Goal: Task Accomplishment & Management: Complete application form

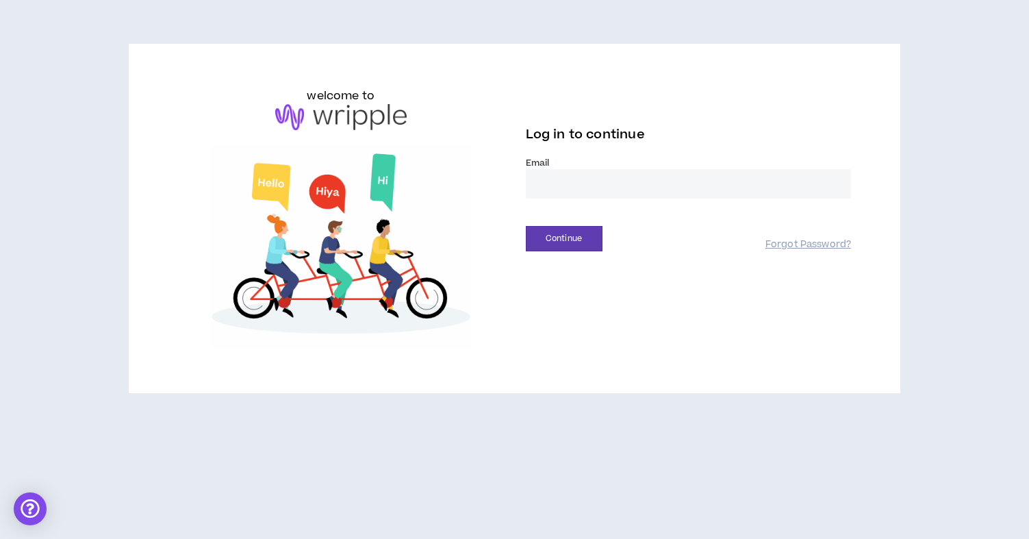
click at [698, 176] on input "email" at bounding box center [689, 183] width 326 height 29
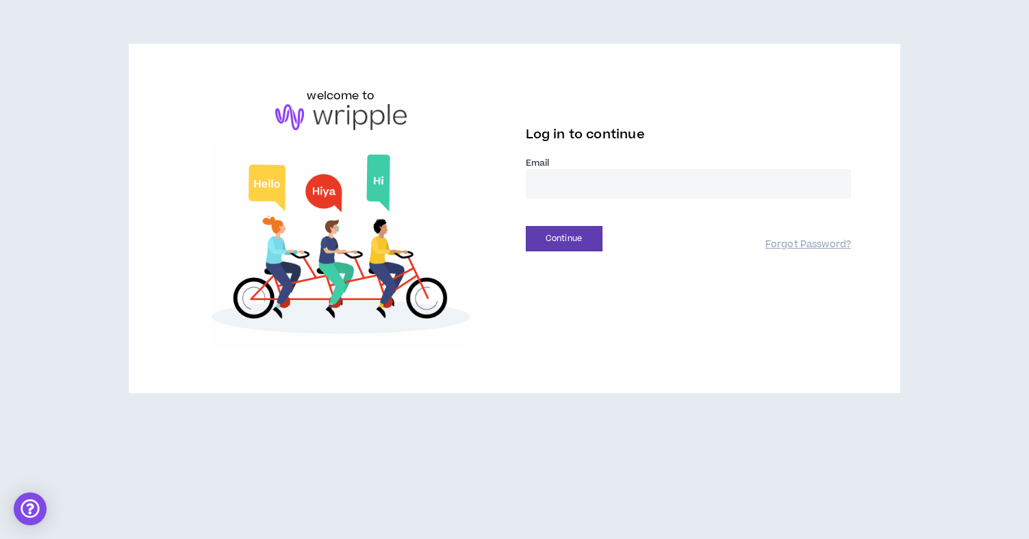
type input "**********"
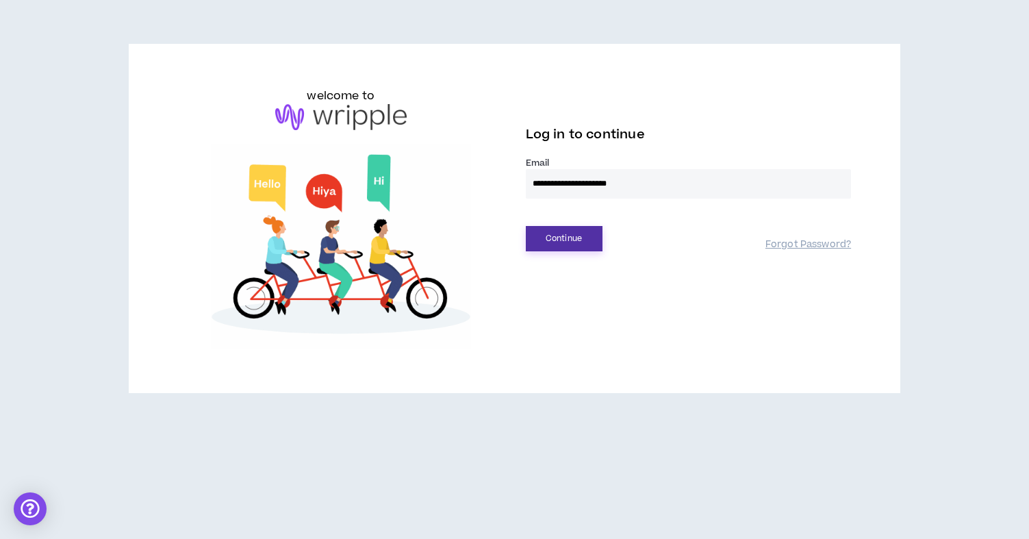
click at [581, 244] on button "Continue" at bounding box center [564, 238] width 77 height 25
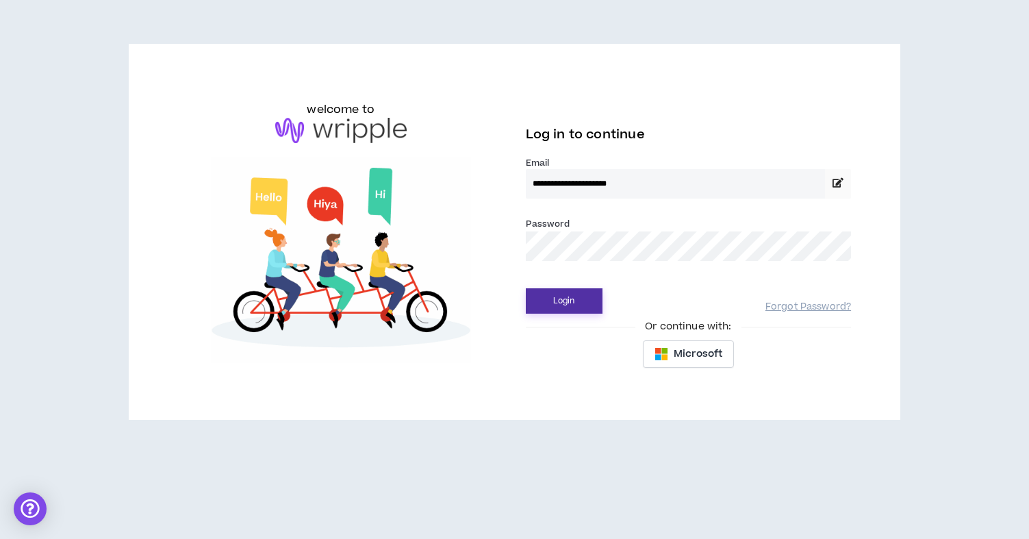
click at [581, 300] on button "Login" at bounding box center [564, 300] width 77 height 25
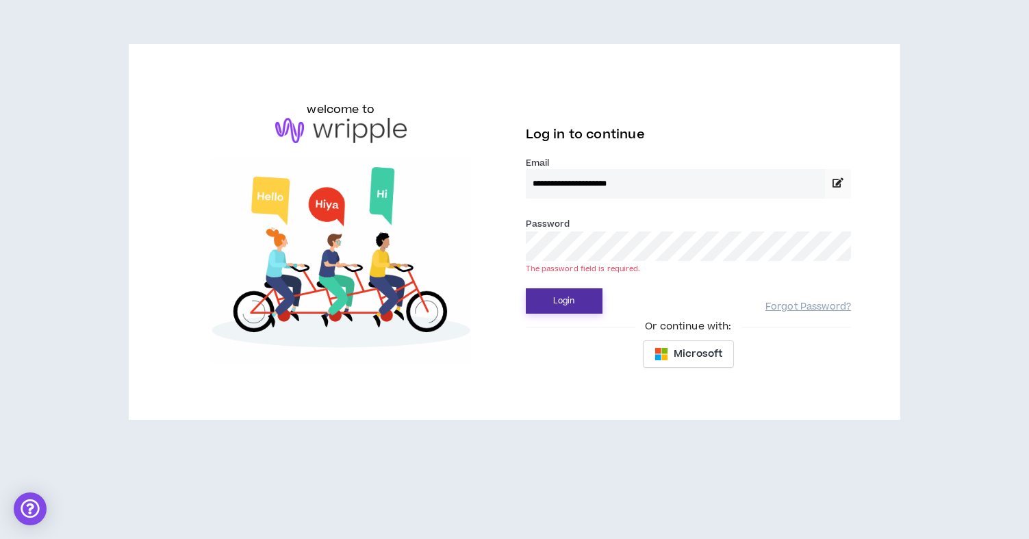
click at [576, 297] on button "Login" at bounding box center [564, 300] width 77 height 25
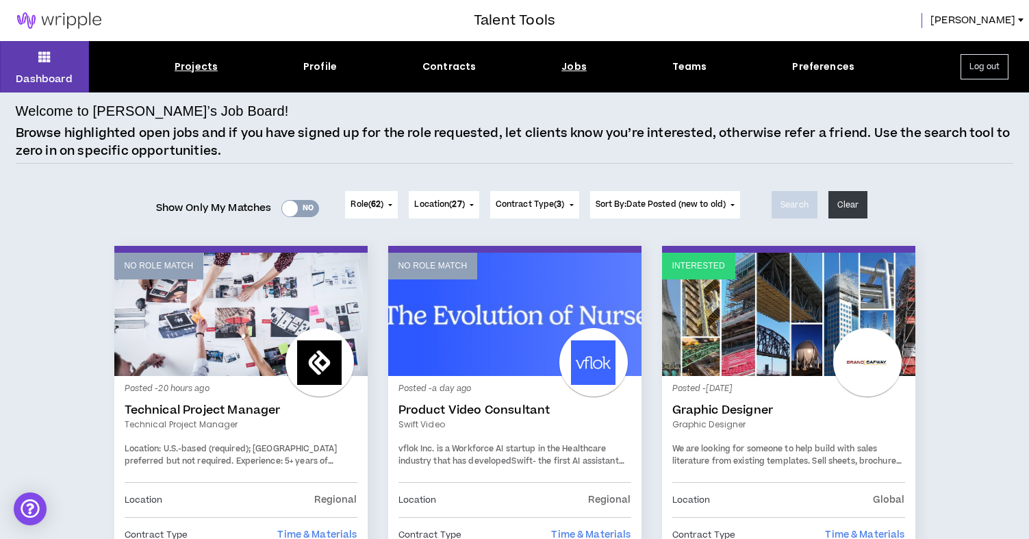
click at [203, 66] on div "Projects" at bounding box center [196, 67] width 43 height 14
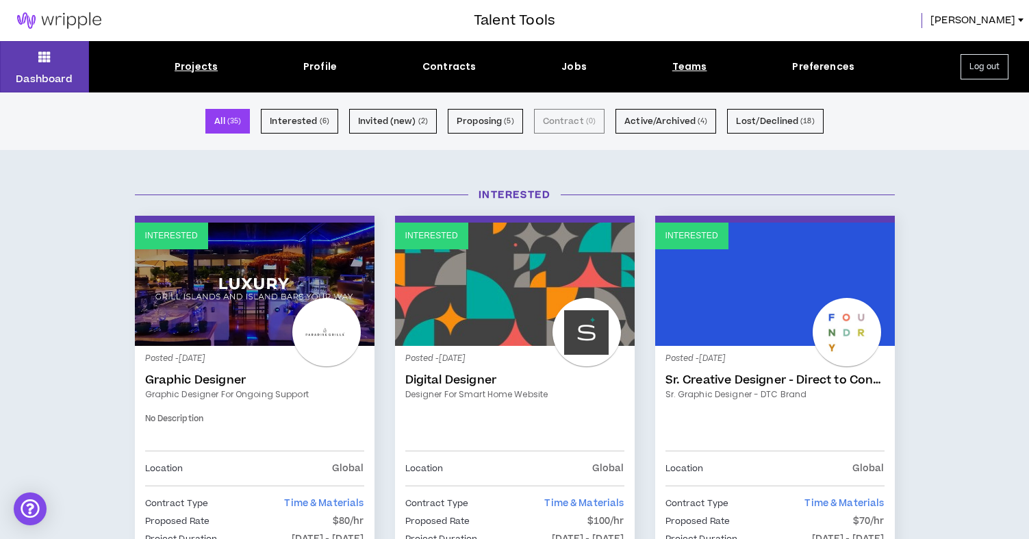
click at [689, 64] on div "Teams" at bounding box center [689, 67] width 35 height 14
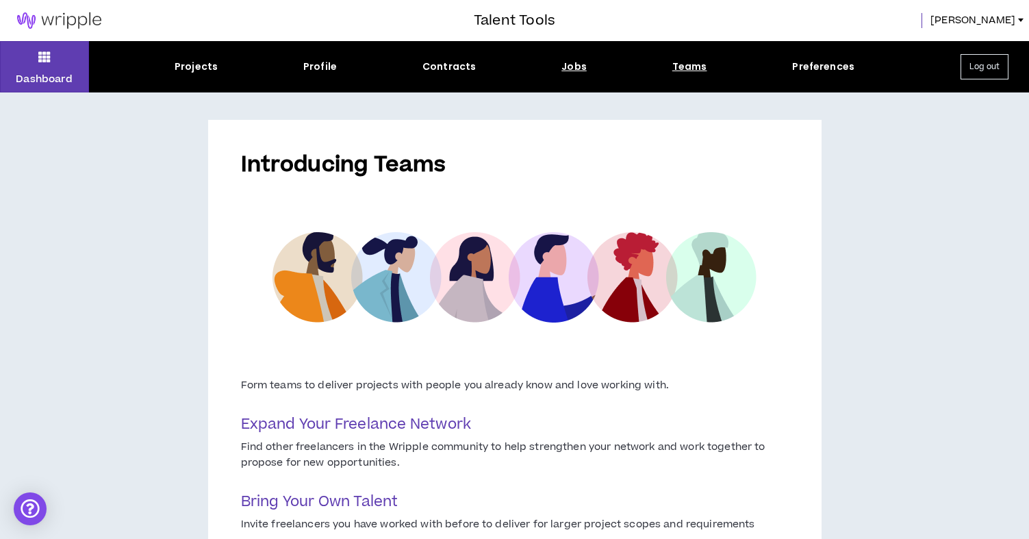
click at [577, 64] on div "Jobs" at bounding box center [573, 67] width 25 height 14
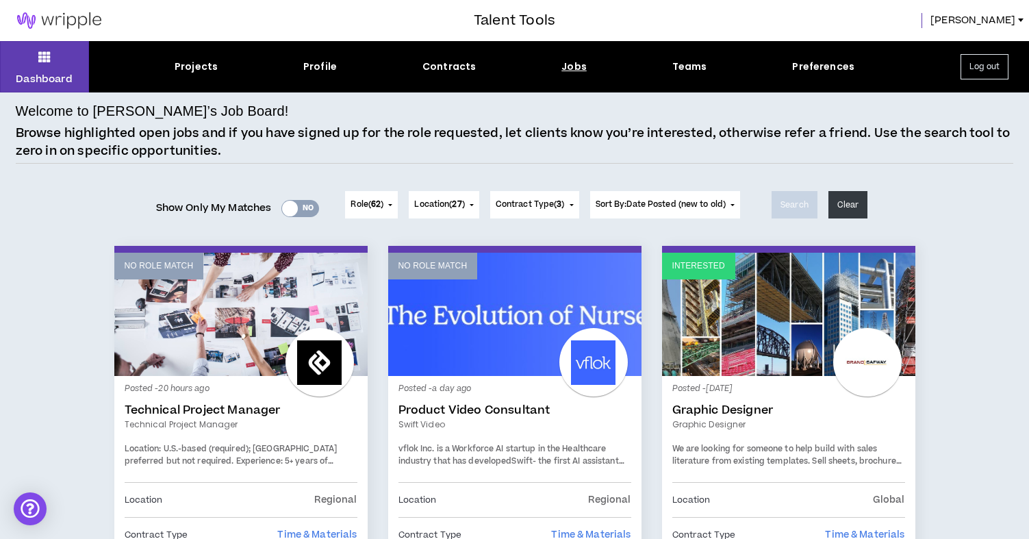
click at [484, 66] on div "Projects Profile Contracts Jobs Teams Preferences" at bounding box center [514, 67] width 851 height 14
click at [327, 63] on div "Profile" at bounding box center [320, 67] width 34 height 14
select select "*"
select select "US"
select select "*******"
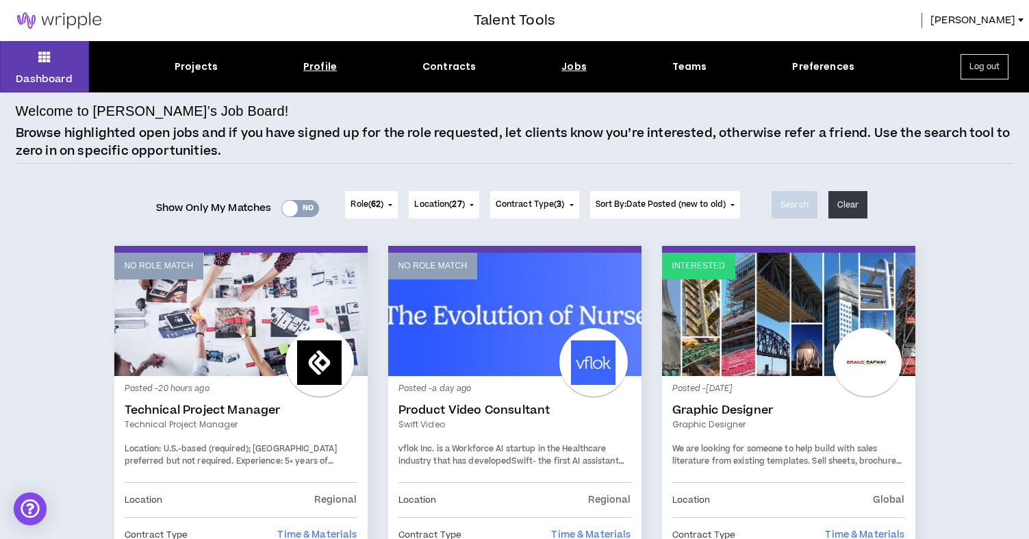
select select "*"
select select "**********"
select select "***"
select select "**********"
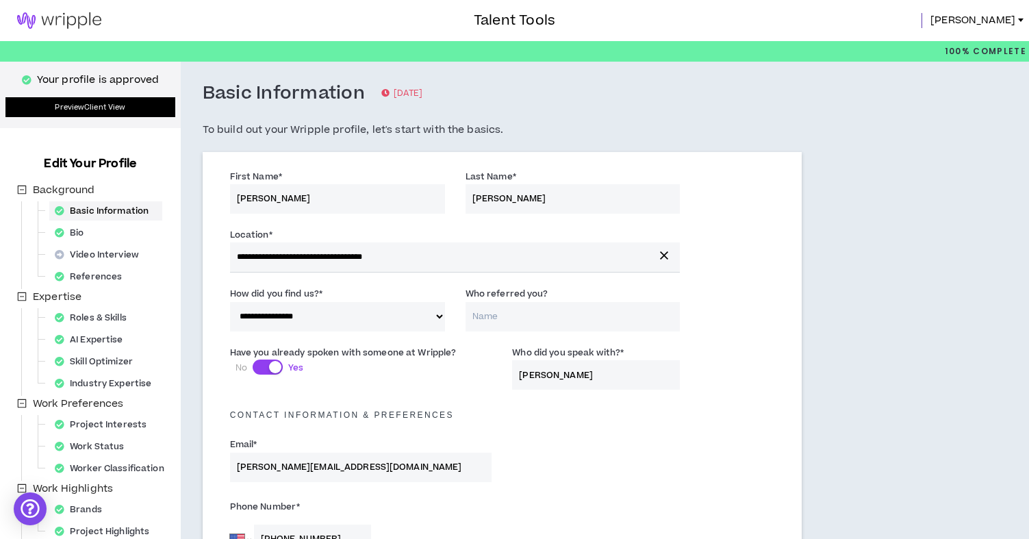
click at [157, 103] on link "Preview Client View" at bounding box center [90, 107] width 170 height 20
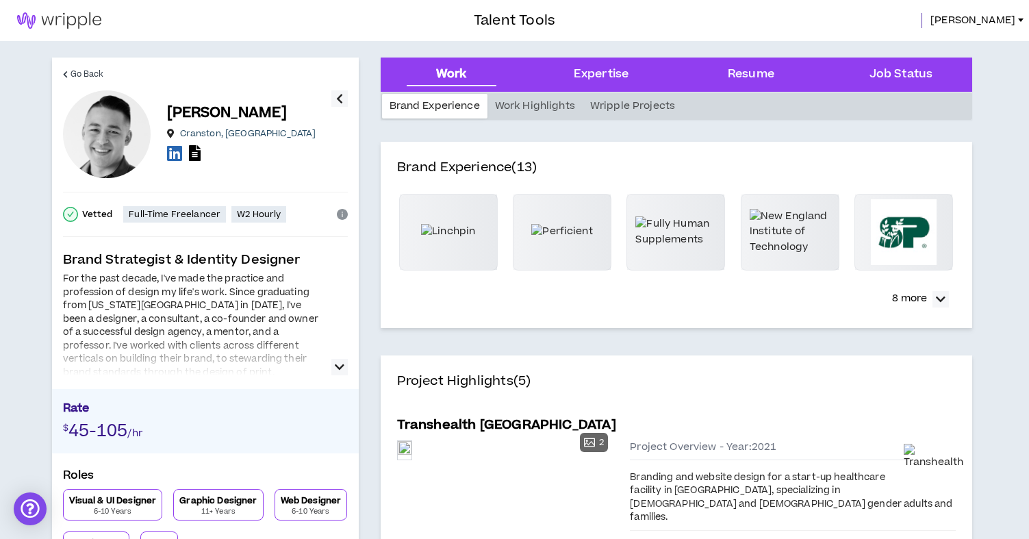
scroll to position [2, 0]
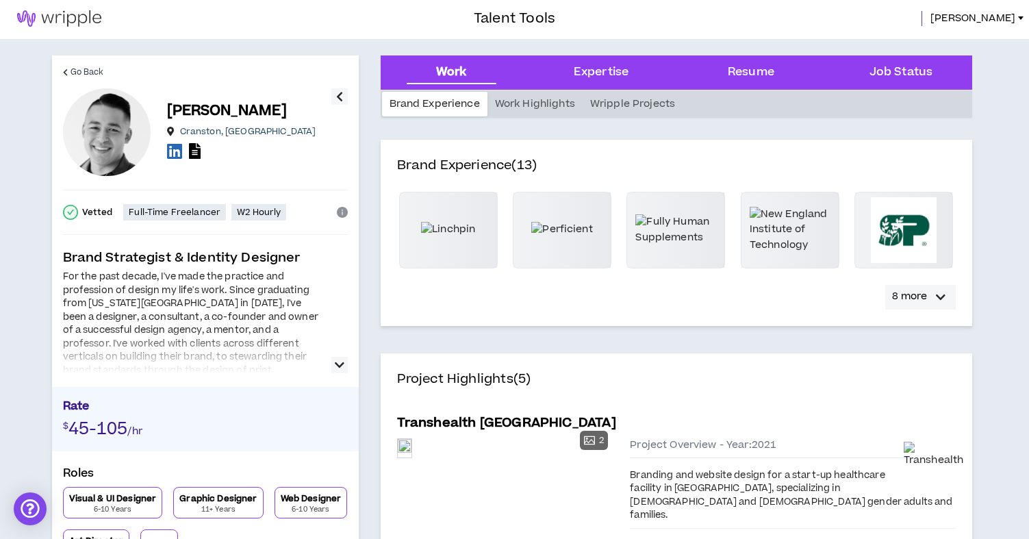
click at [933, 293] on div "button" at bounding box center [941, 297] width 16 height 16
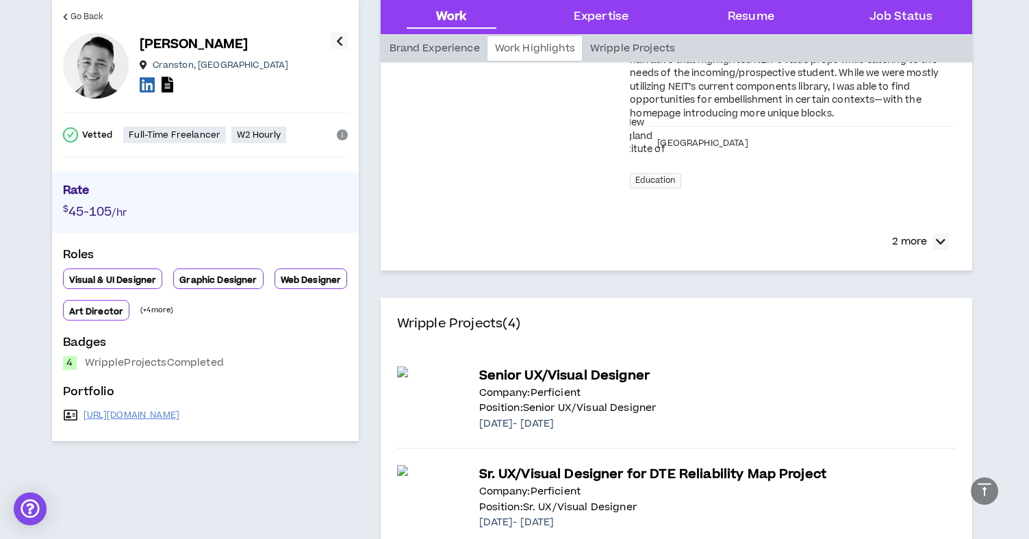
scroll to position [948, 0]
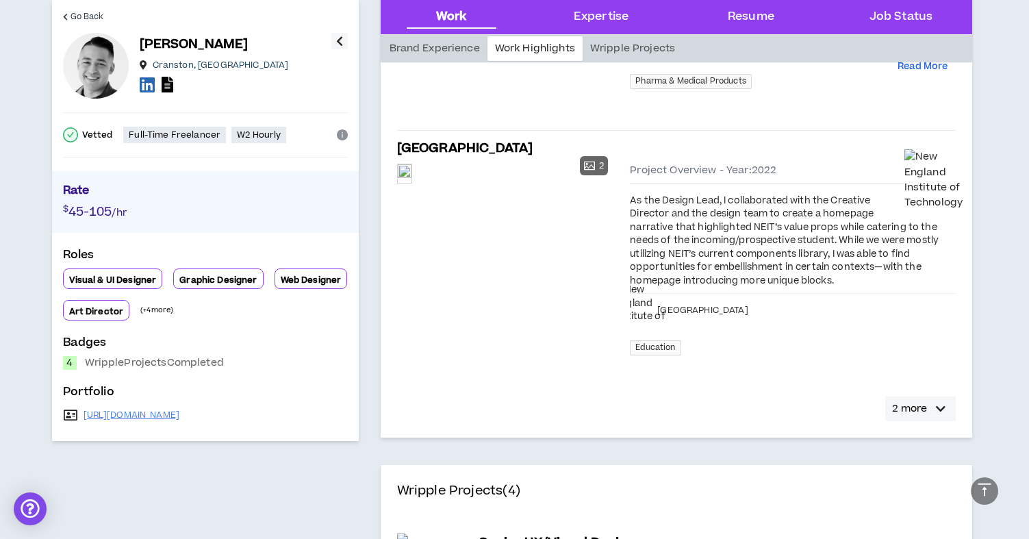
click at [912, 401] on p "2 more" at bounding box center [909, 408] width 35 height 15
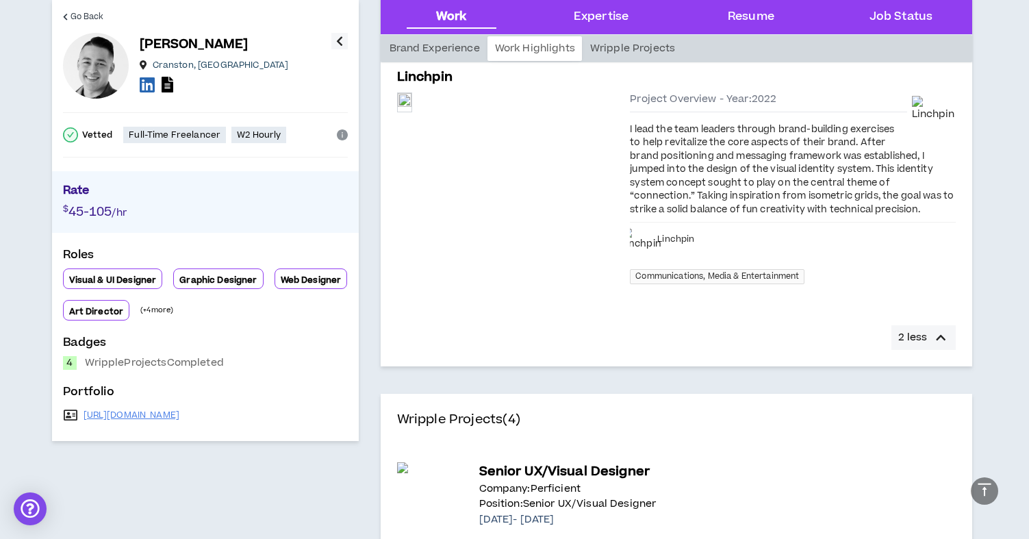
scroll to position [1434, 0]
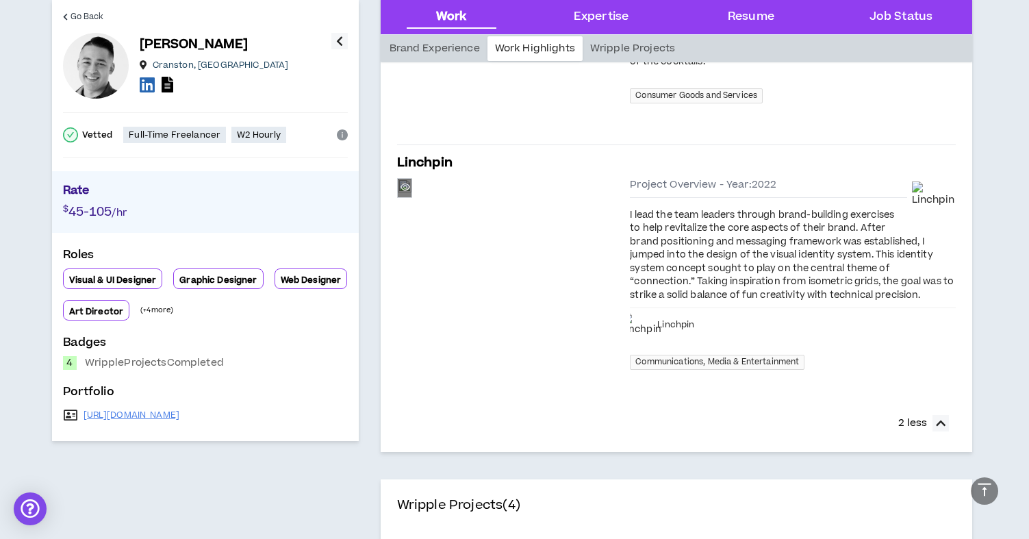
click at [412, 197] on div "Preview" at bounding box center [405, 188] width 14 height 18
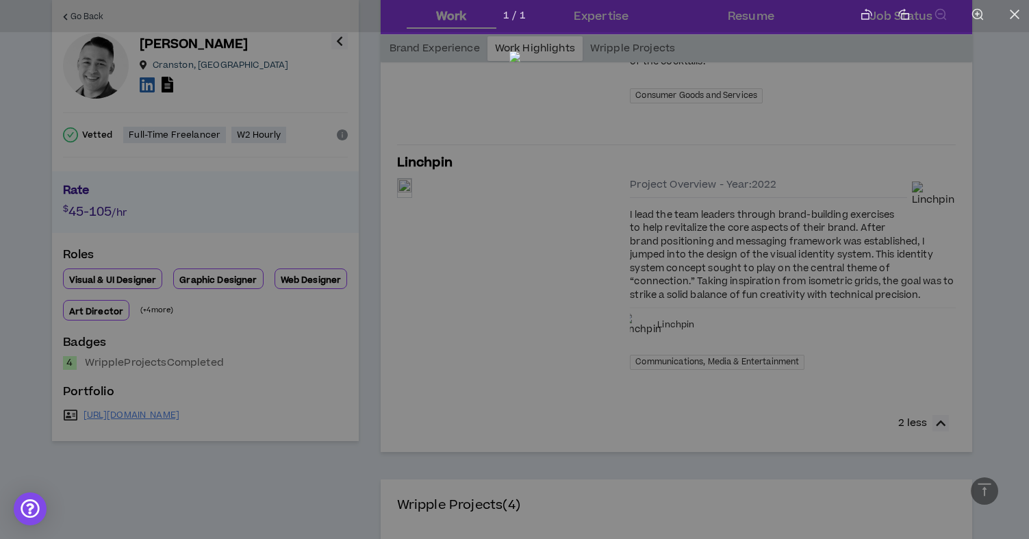
click at [944, 290] on div at bounding box center [514, 269] width 1029 height 539
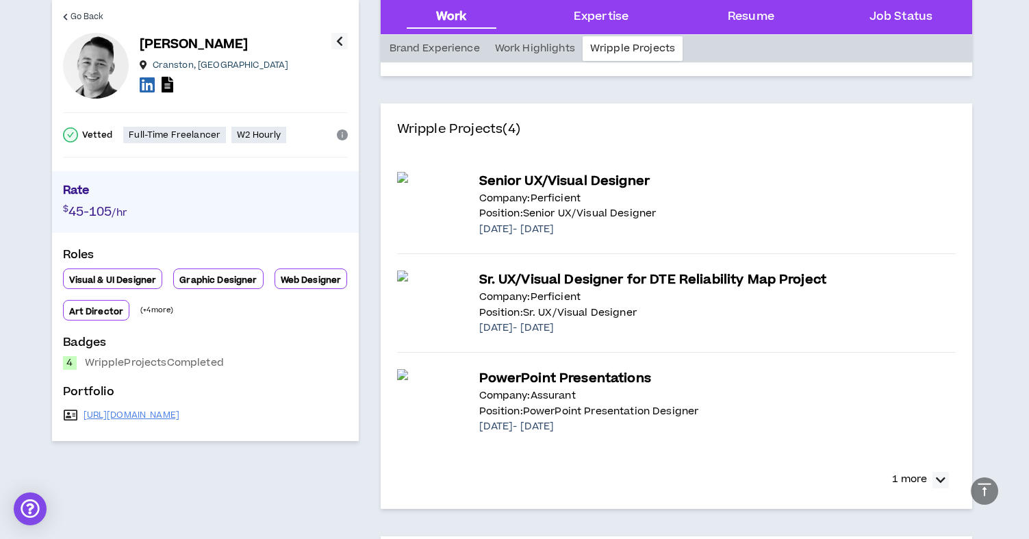
scroll to position [1819, 0]
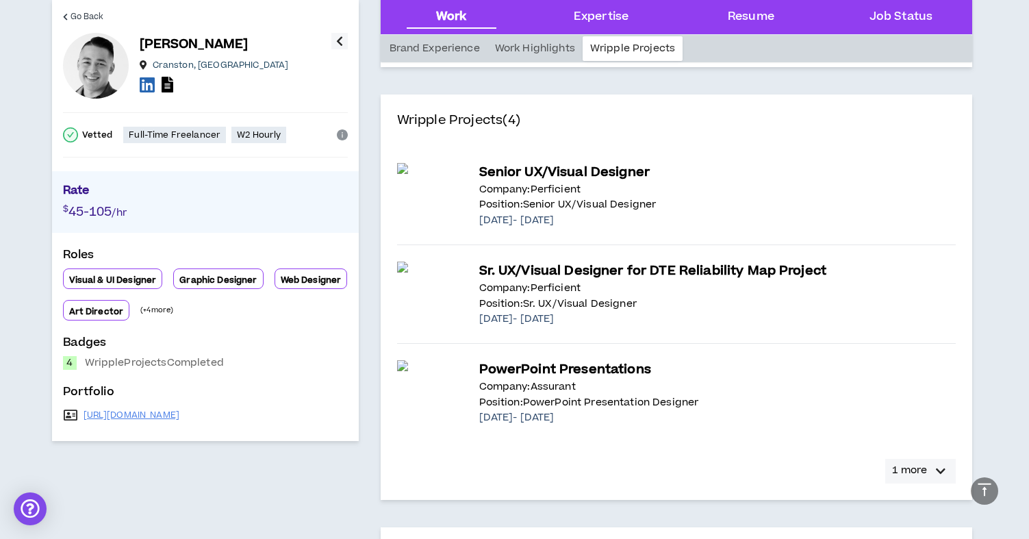
click at [929, 459] on button "1 more" at bounding box center [920, 471] width 71 height 25
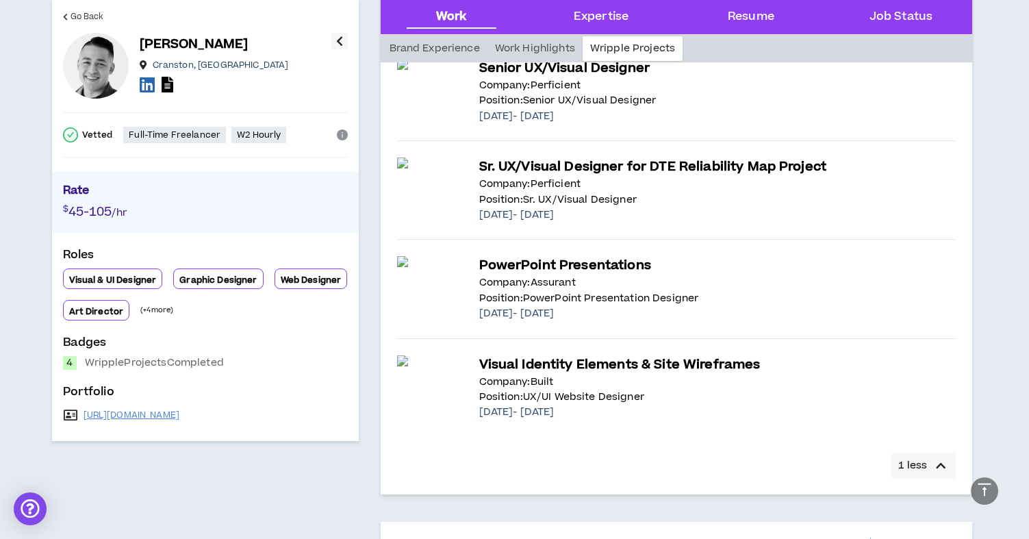
scroll to position [1925, 0]
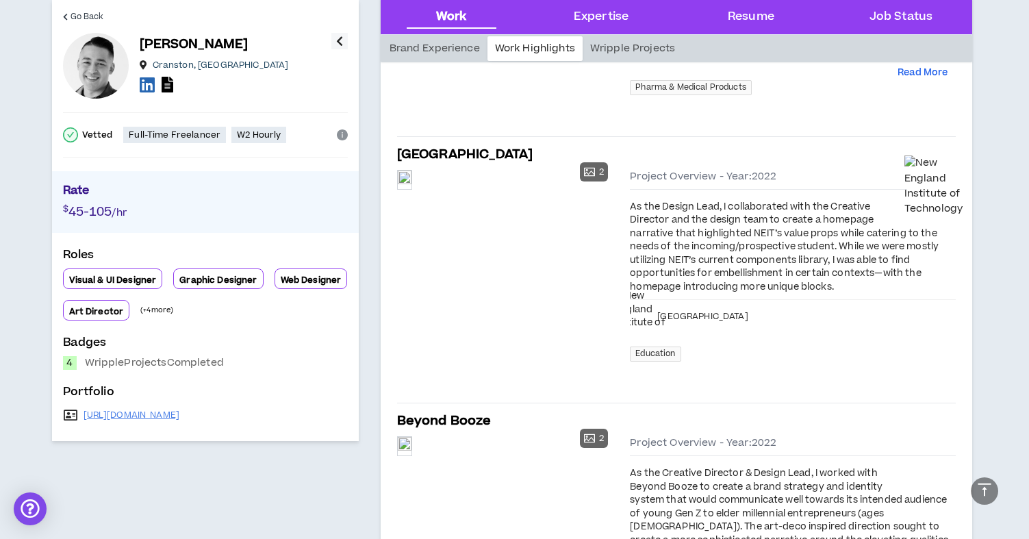
scroll to position [941, 0]
click at [86, 14] on span "Go Back" at bounding box center [88, 16] width 34 height 13
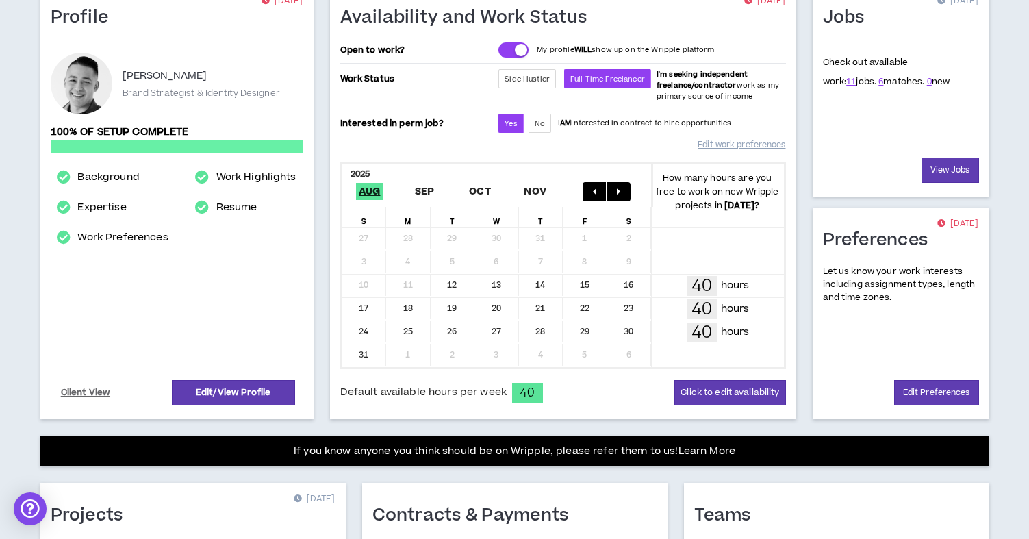
scroll to position [172, 0]
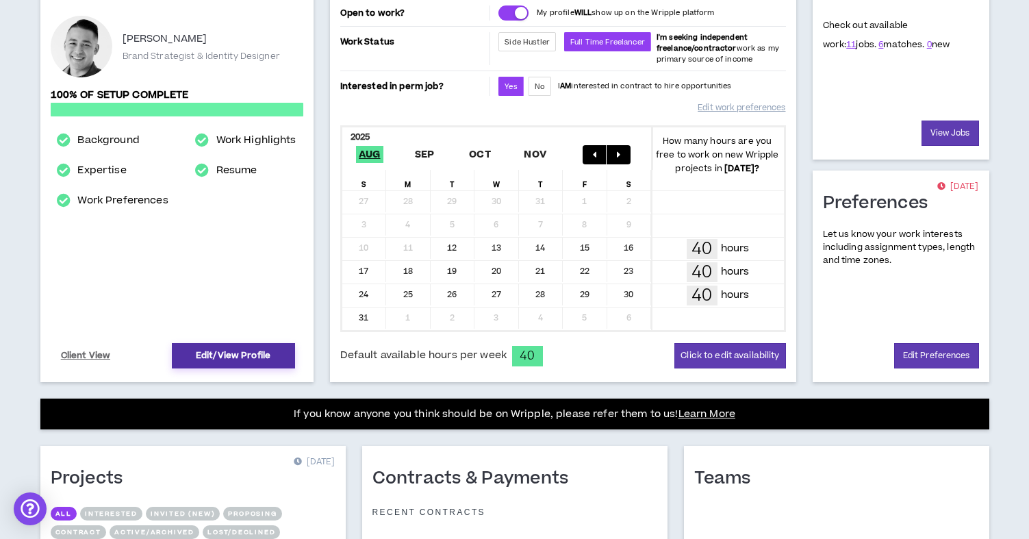
click at [265, 358] on link "Edit/View Profile" at bounding box center [233, 355] width 123 height 25
select select "*"
select select "US"
select select "*******"
select select "*"
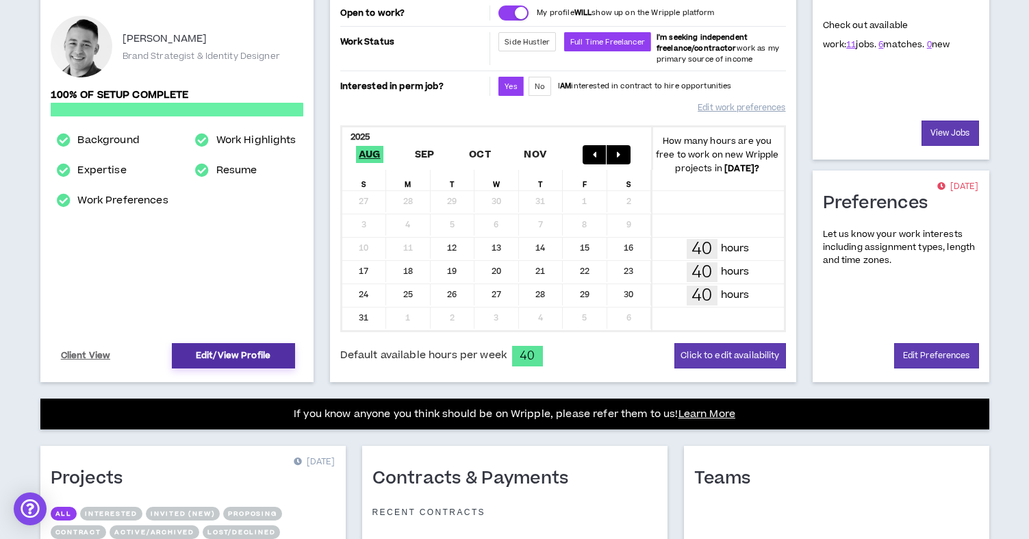
select select "**********"
select select "***"
select select "**********"
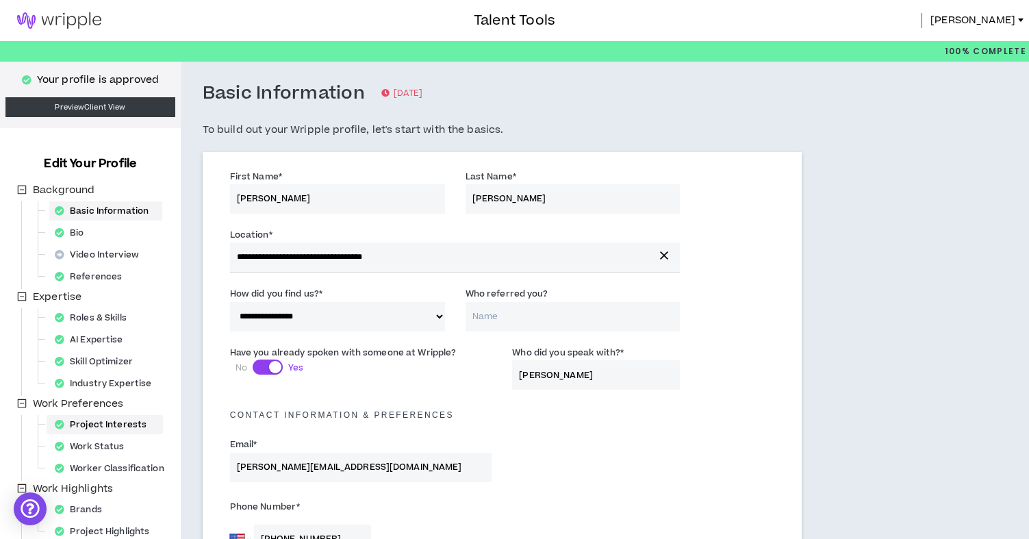
click at [123, 419] on div "Project Interests" at bounding box center [104, 424] width 111 height 19
select select "*"
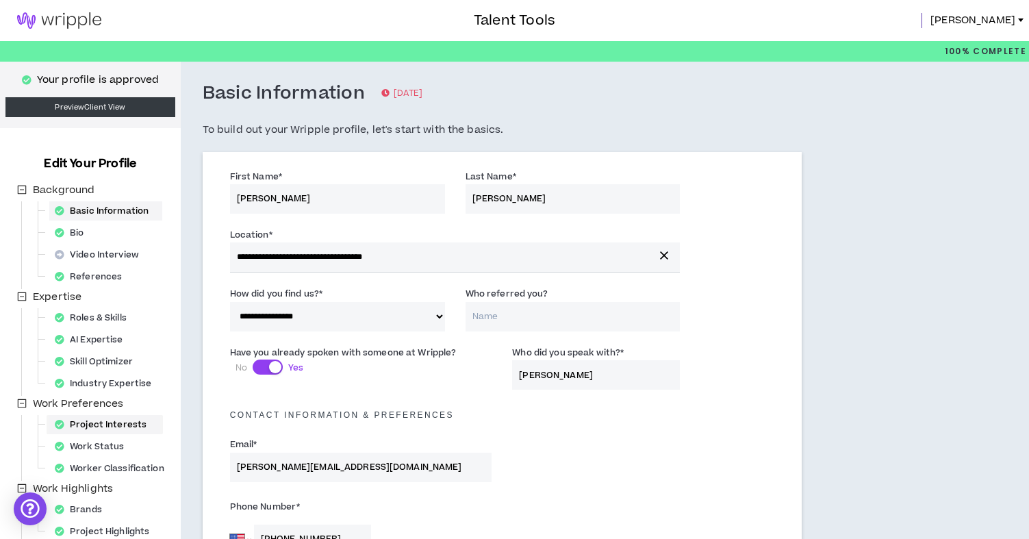
select select "*"
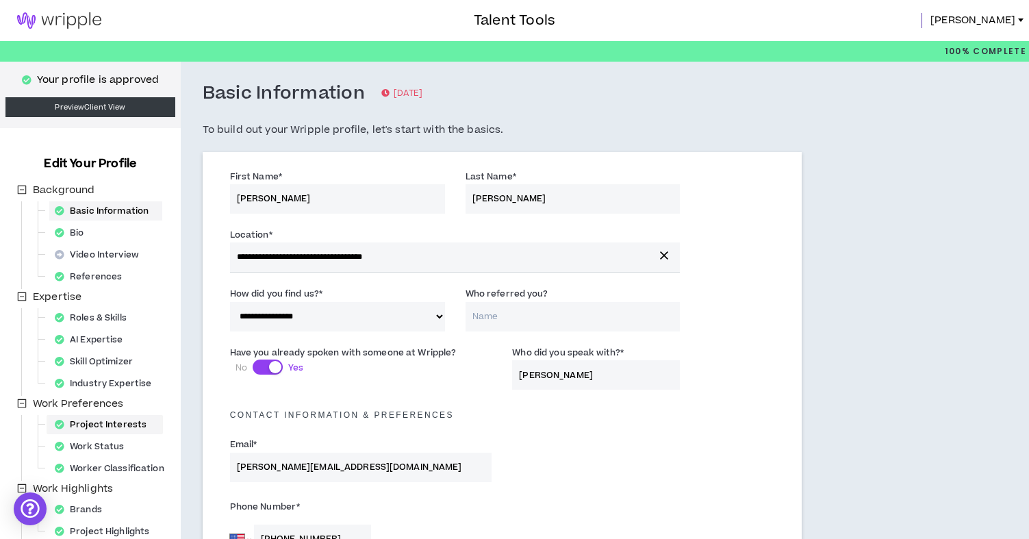
select select "*"
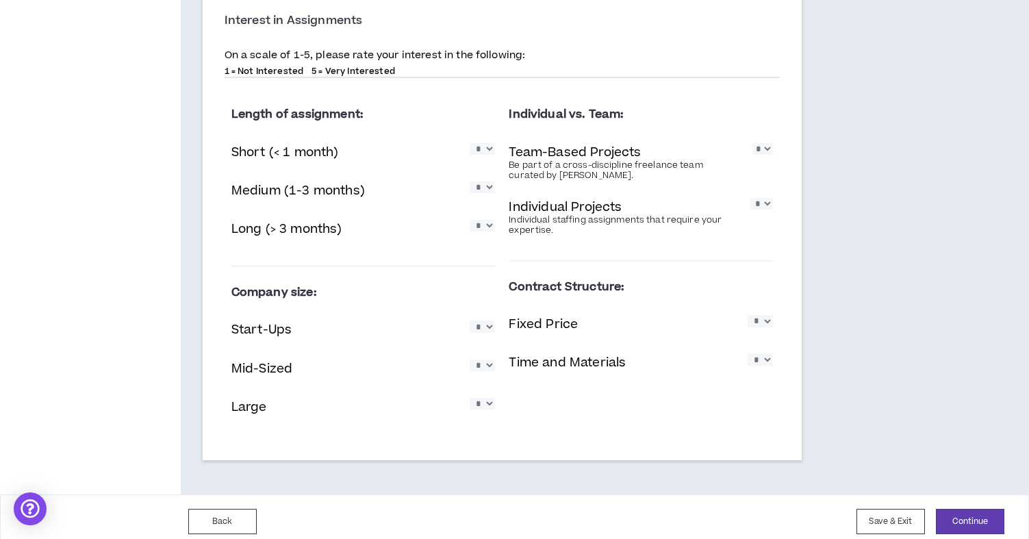
scroll to position [1025, 0]
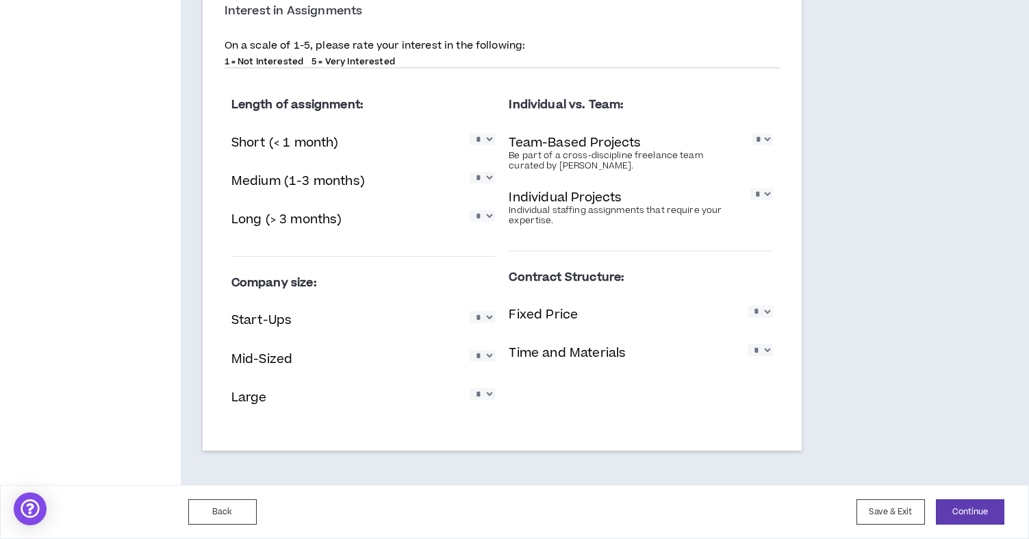
click at [766, 312] on select "* * * * *" at bounding box center [760, 311] width 25 height 12
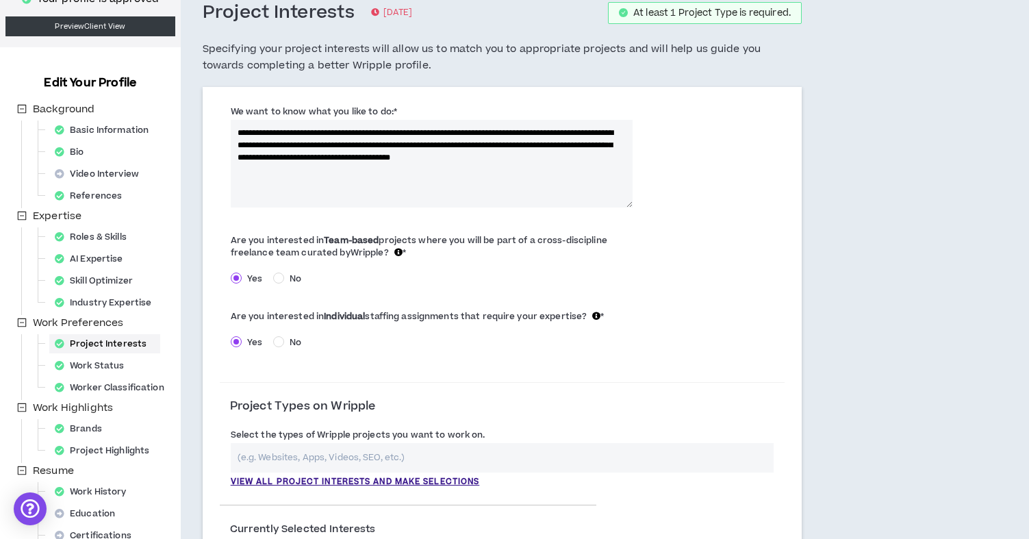
scroll to position [88, 0]
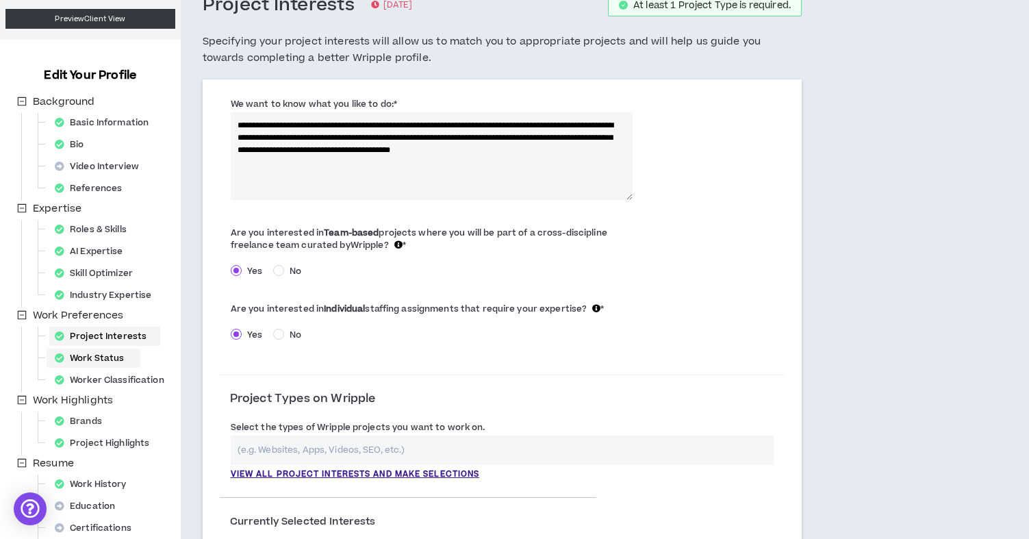
click at [99, 353] on div "Work Status" at bounding box center [93, 358] width 88 height 19
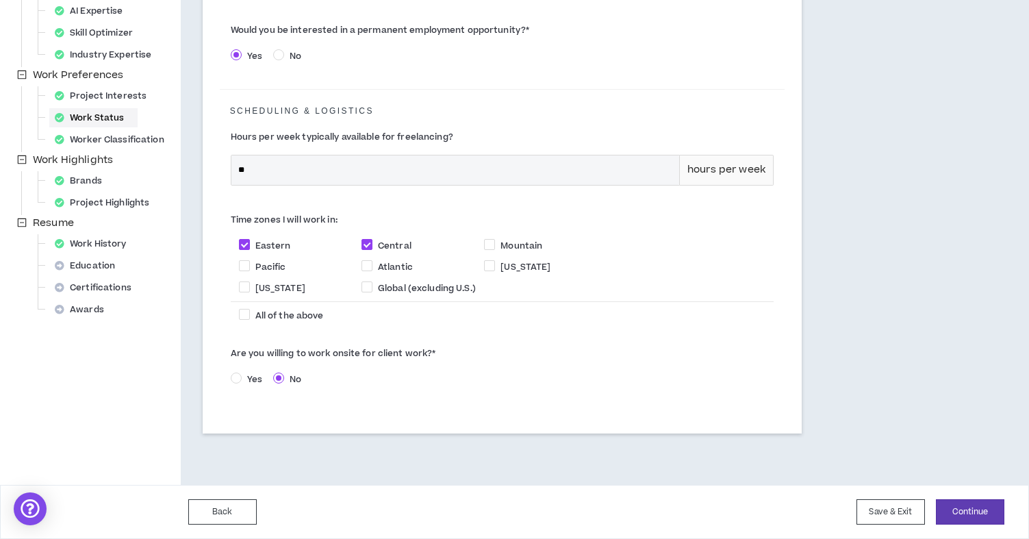
scroll to position [194, 0]
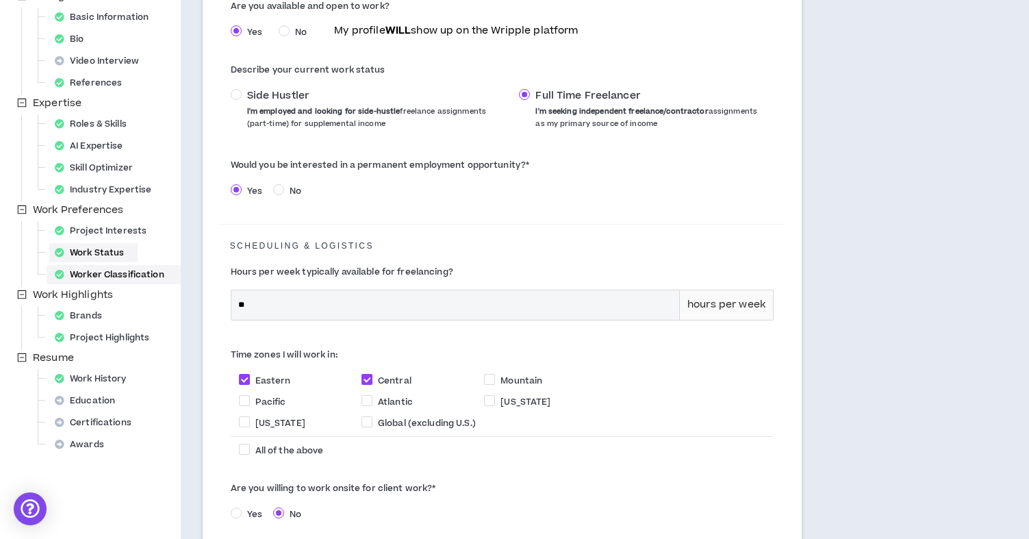
click at [131, 270] on div "Worker Classification" at bounding box center [113, 274] width 129 height 19
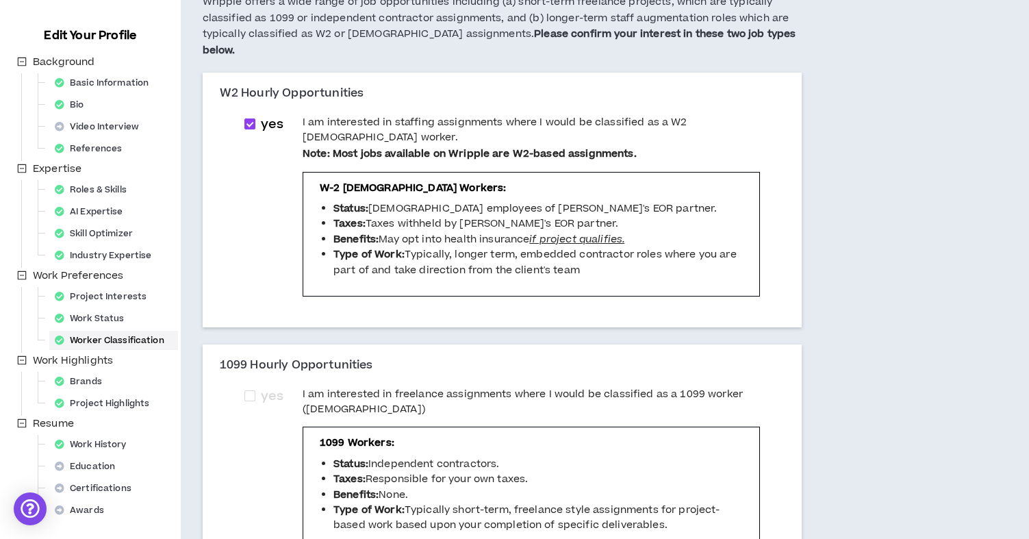
scroll to position [133, 0]
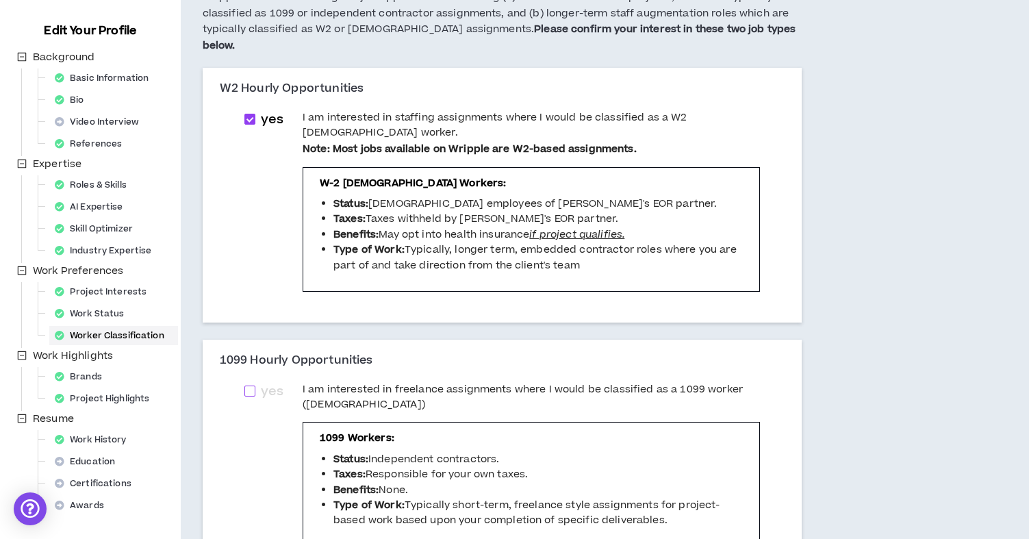
click at [249, 385] on span at bounding box center [249, 390] width 11 height 11
checkbox input "****"
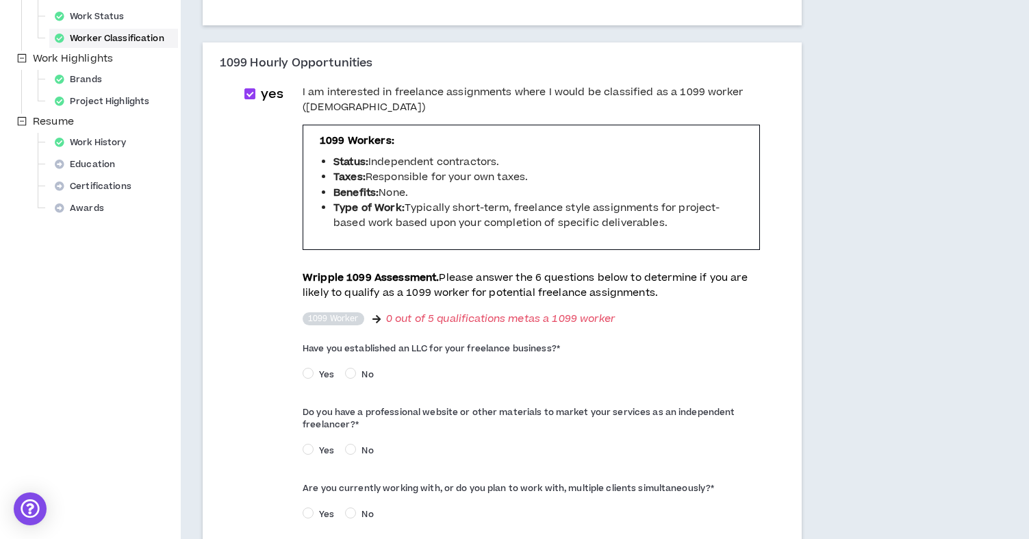
scroll to position [431, 0]
click at [316, 367] on span "Yes" at bounding box center [327, 373] width 26 height 12
click at [331, 443] on span "Yes" at bounding box center [327, 449] width 26 height 12
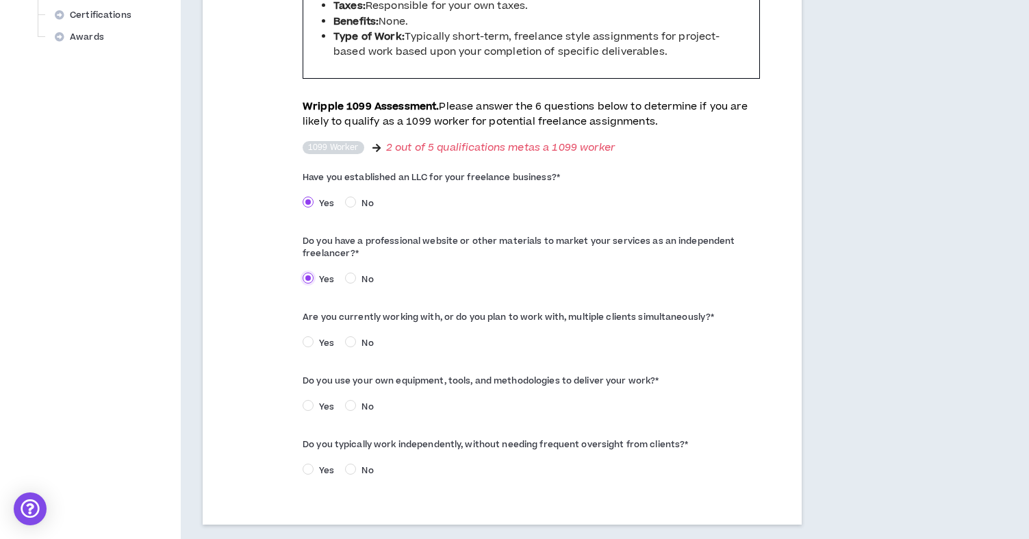
scroll to position [662, 0]
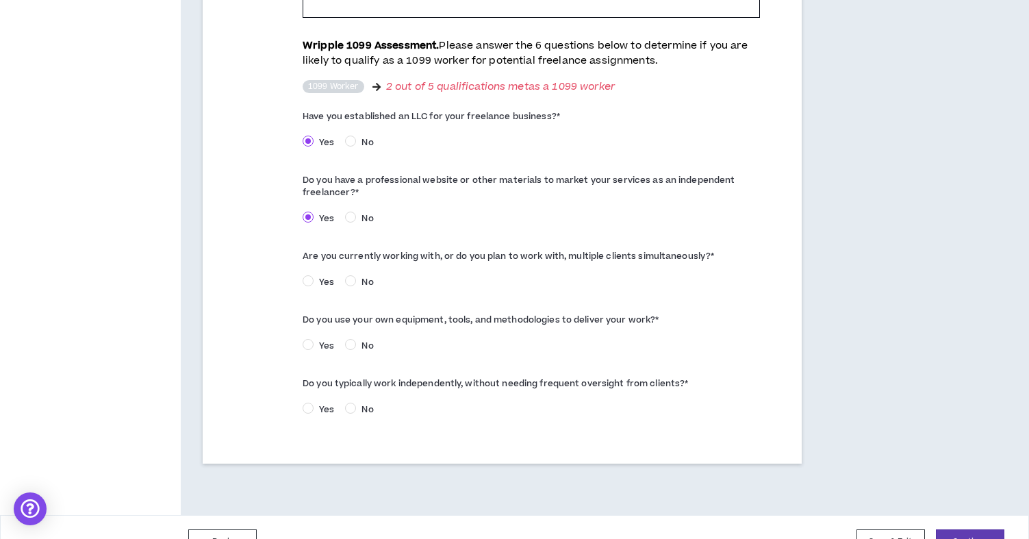
click at [323, 274] on label "Yes" at bounding box center [321, 281] width 37 height 14
click at [326, 309] on div "Do you use your own equipment, tools, and methodologies to deliver your work? *…" at bounding box center [531, 334] width 457 height 50
click at [325, 340] on span "Yes" at bounding box center [327, 346] width 26 height 12
click at [329, 403] on span "Yes" at bounding box center [327, 409] width 26 height 12
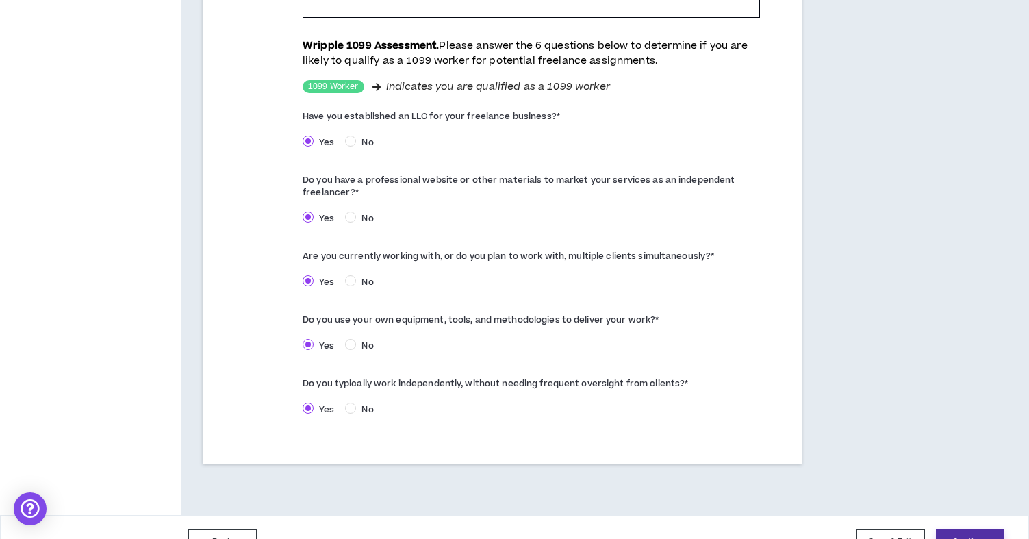
click at [970, 529] on button "Continue" at bounding box center [970, 541] width 68 height 25
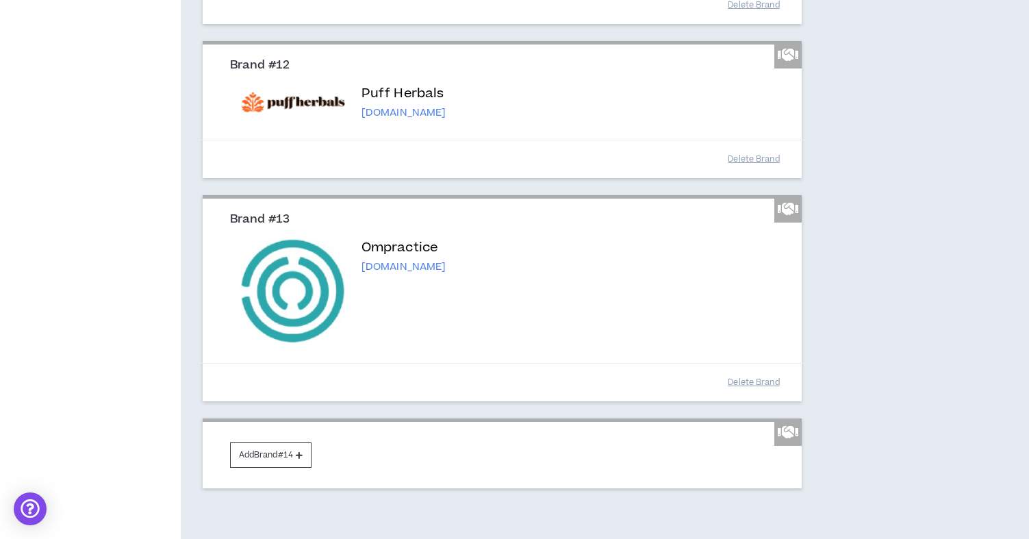
scroll to position [2443, 0]
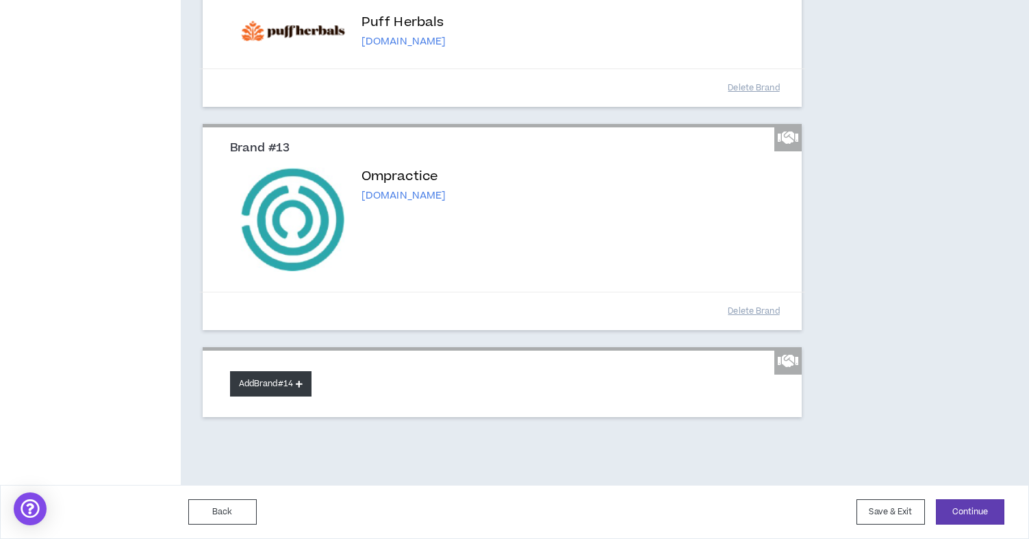
click at [295, 384] on button "Add Brand #14" at bounding box center [270, 383] width 81 height 25
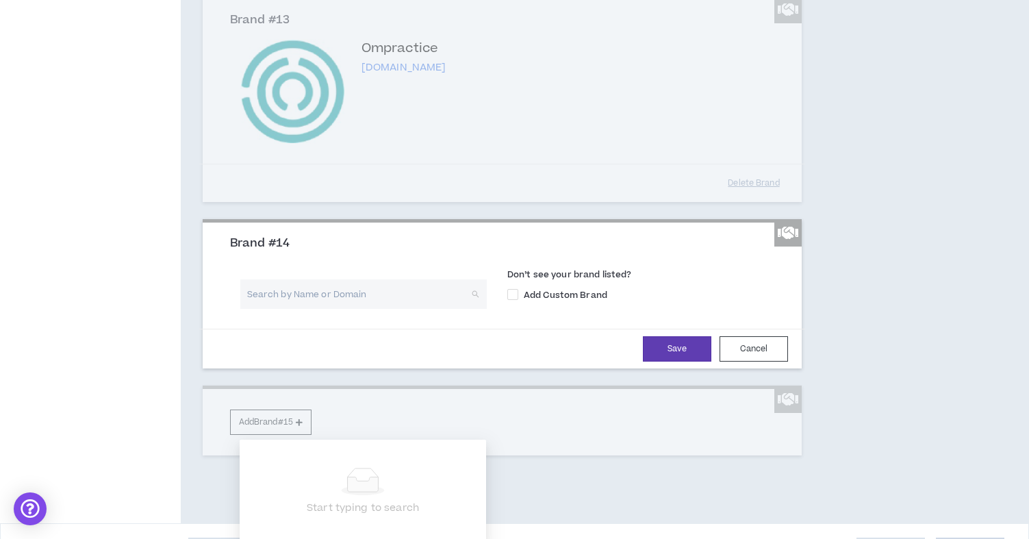
click at [367, 309] on input "search" at bounding box center [359, 293] width 222 height 29
type input "[PERSON_NAME]"
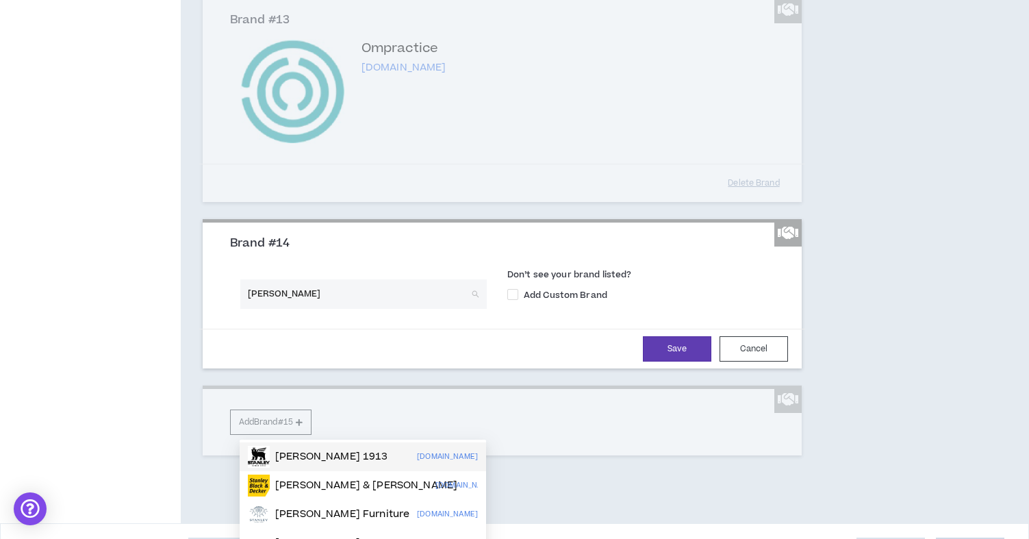
click at [380, 459] on div "[PERSON_NAME] 1913 [DOMAIN_NAME]" at bounding box center [363, 457] width 230 height 22
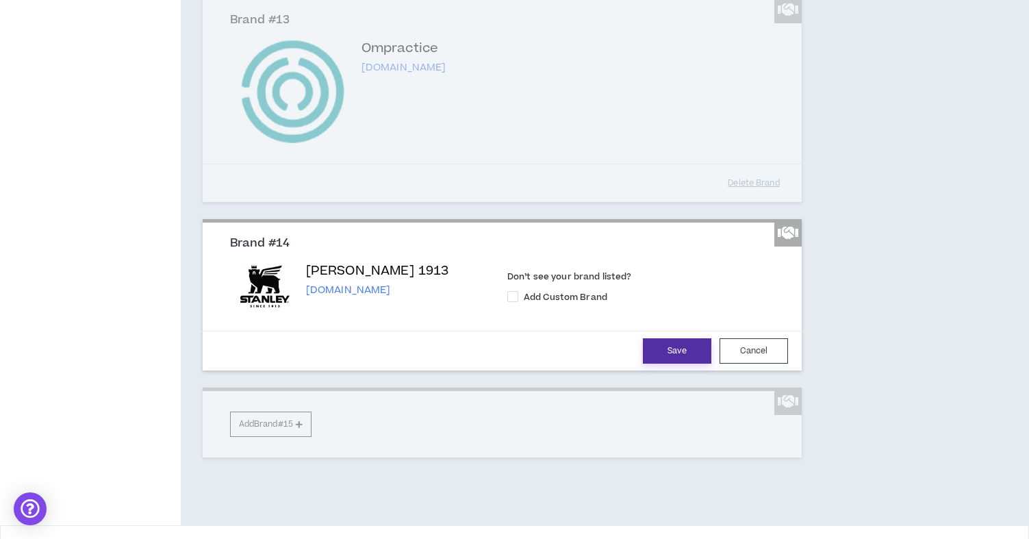
click at [687, 364] on button "Save" at bounding box center [677, 350] width 68 height 25
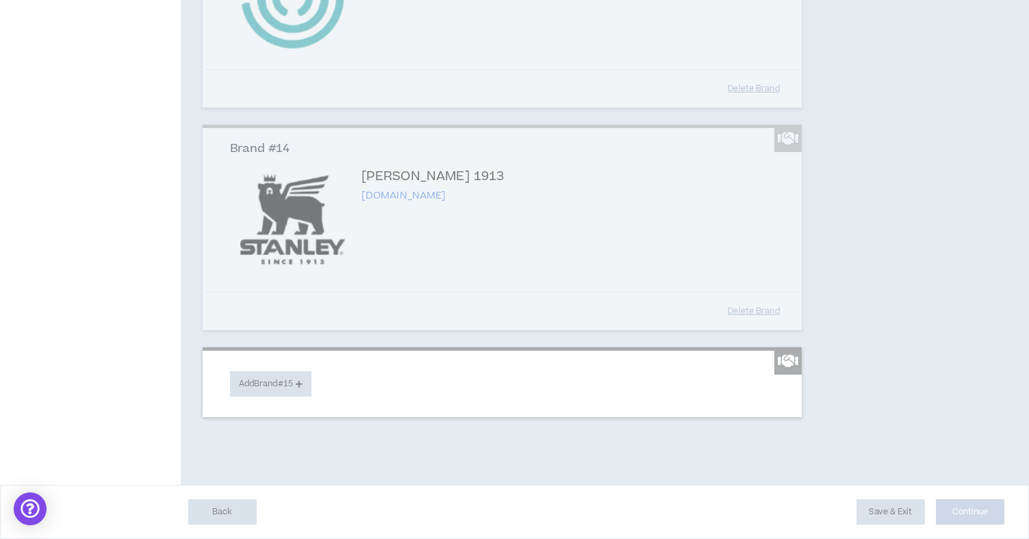
scroll to position [2666, 0]
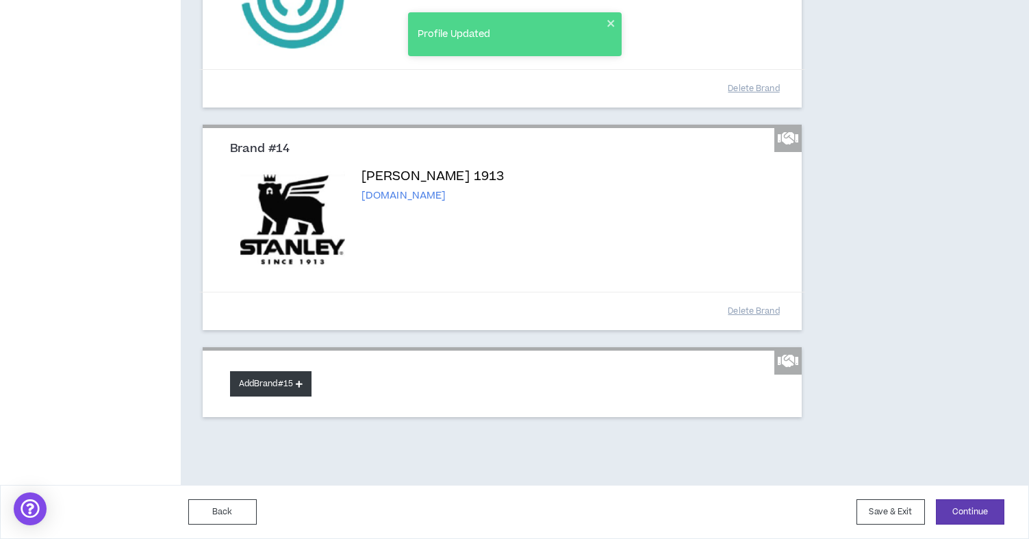
click at [301, 392] on button "Add Brand #15" at bounding box center [270, 383] width 81 height 25
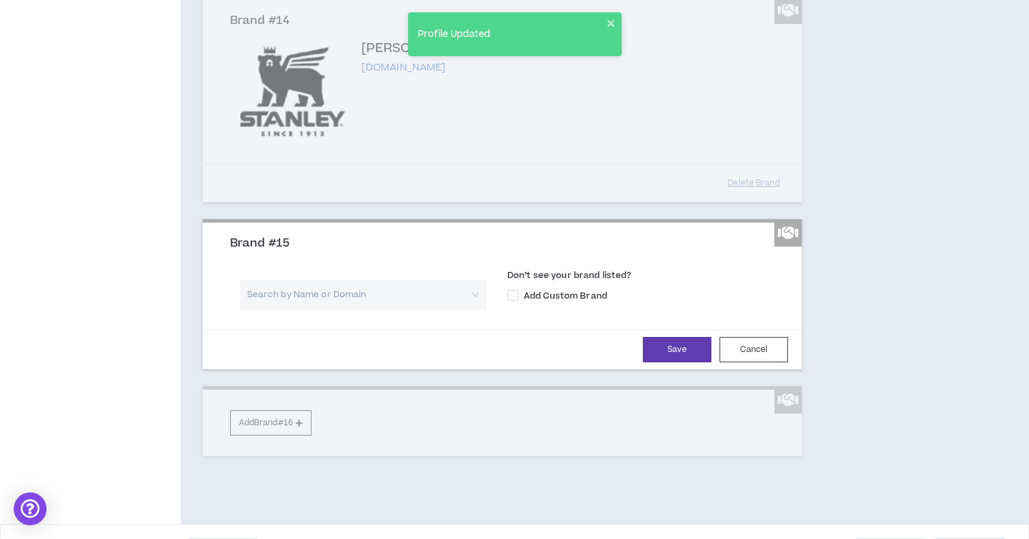
click at [312, 309] on input "search" at bounding box center [359, 294] width 222 height 29
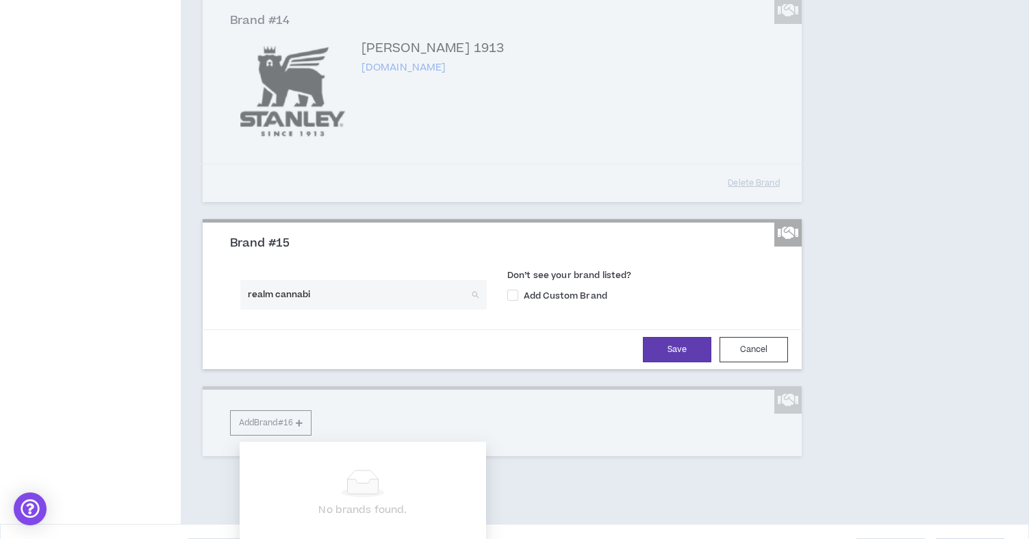
type input "realm cannabis"
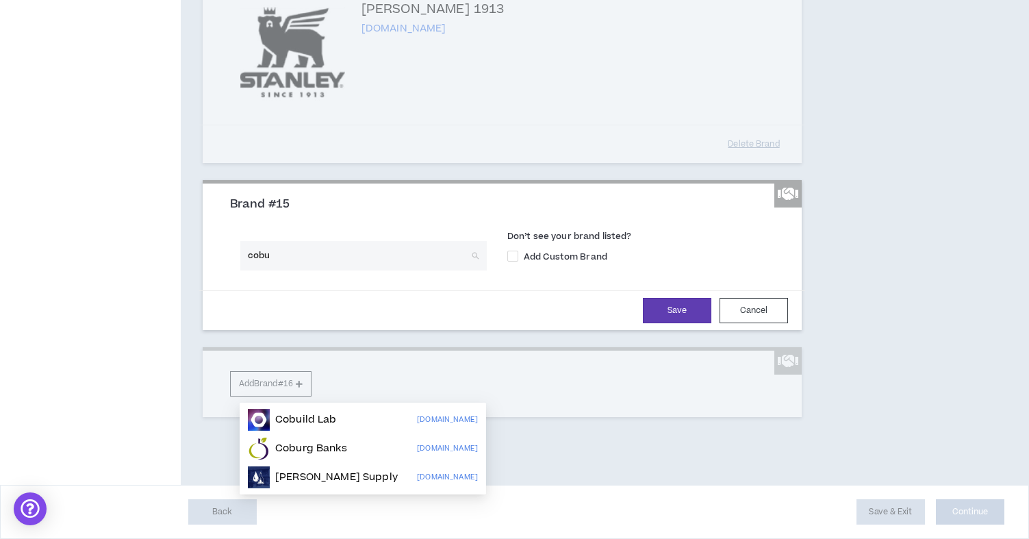
scroll to position [2752, 0]
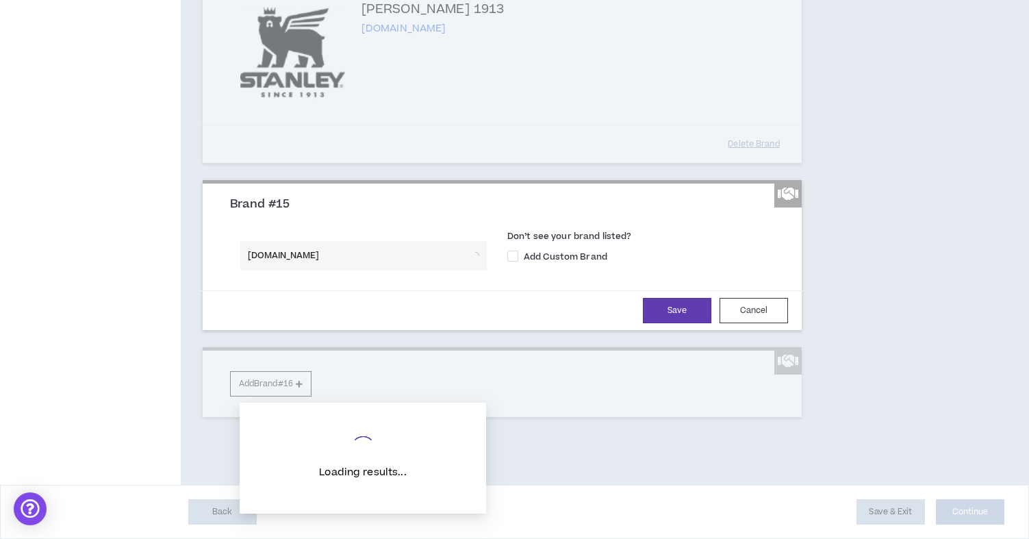
type input "[DOMAIN_NAME]"
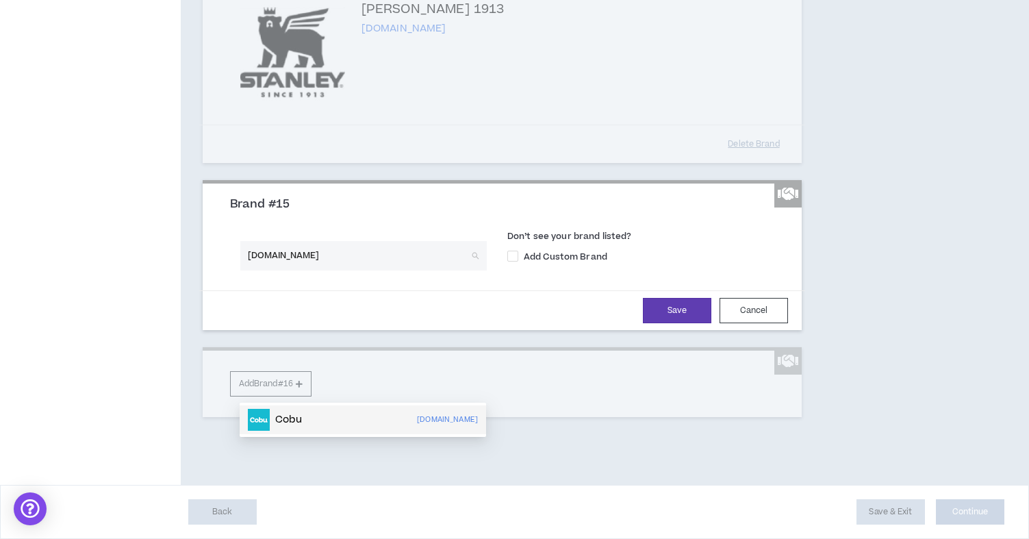
click at [307, 409] on div "Cobu [DOMAIN_NAME]" at bounding box center [363, 420] width 230 height 22
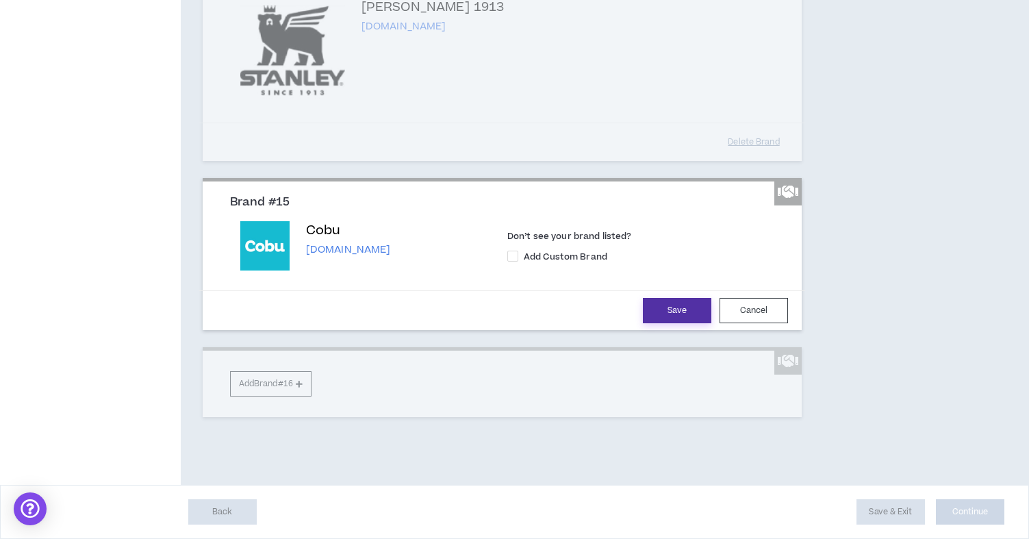
click at [649, 323] on button "Save" at bounding box center [677, 310] width 68 height 25
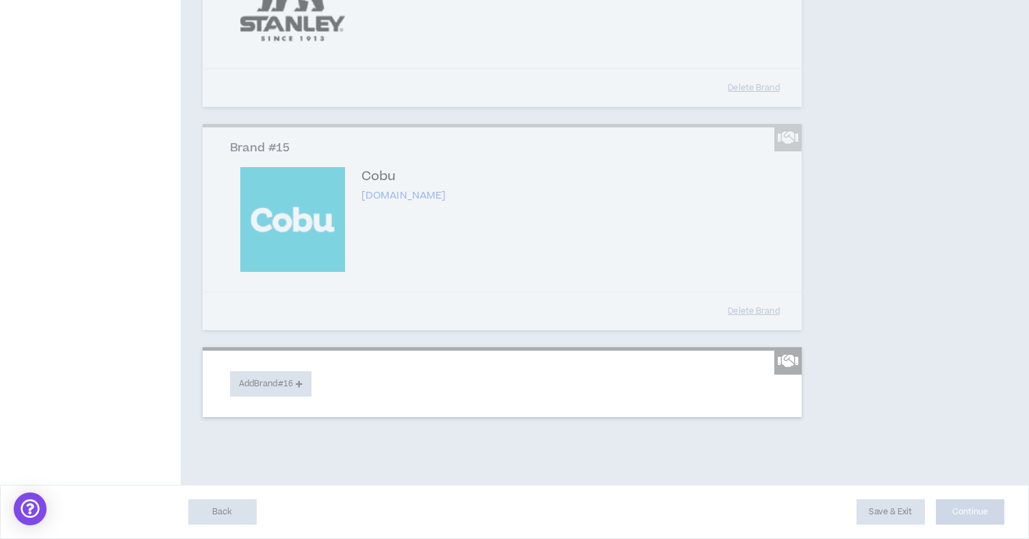
scroll to position [2861, 0]
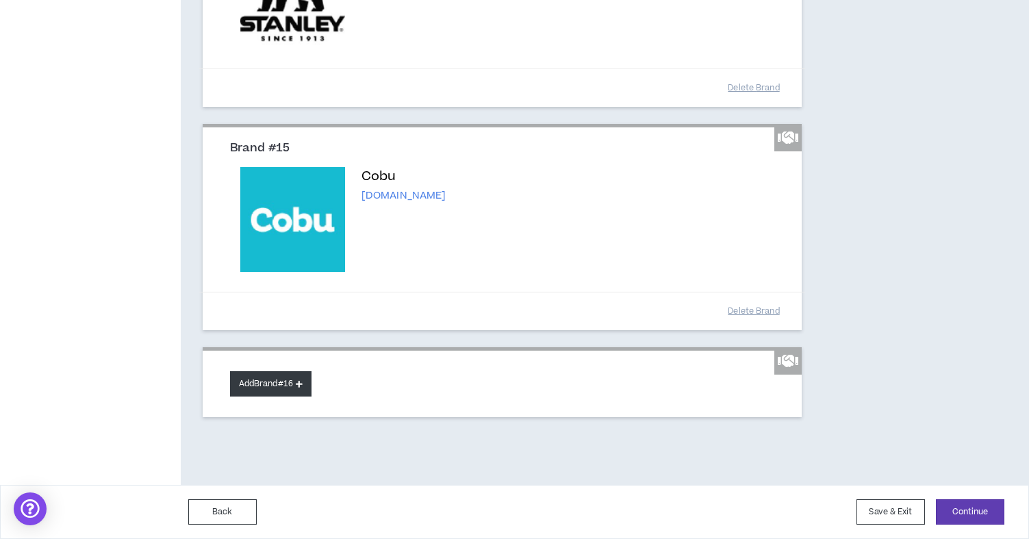
click at [288, 396] on button "Add Brand #16" at bounding box center [270, 383] width 81 height 25
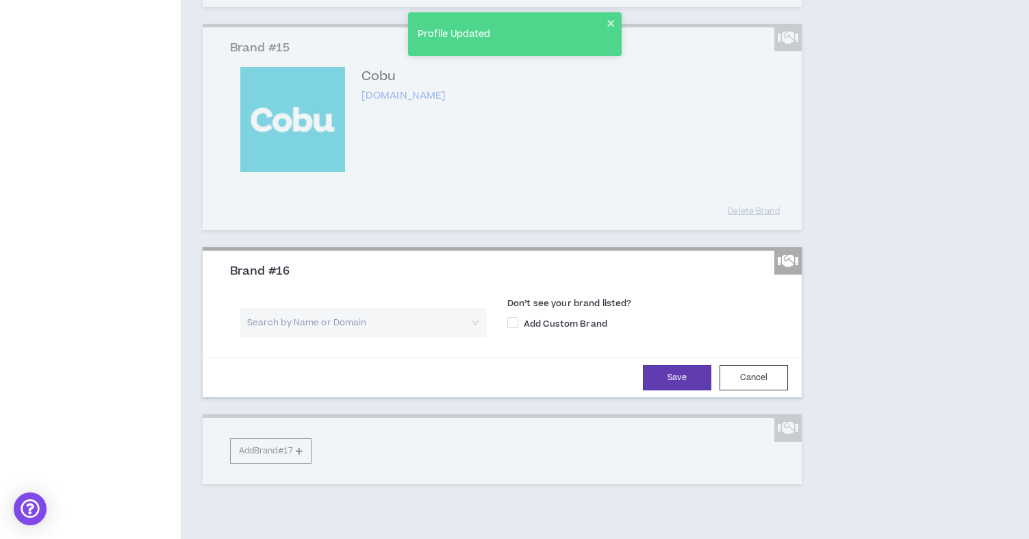
click at [307, 338] on input "search" at bounding box center [359, 322] width 222 height 29
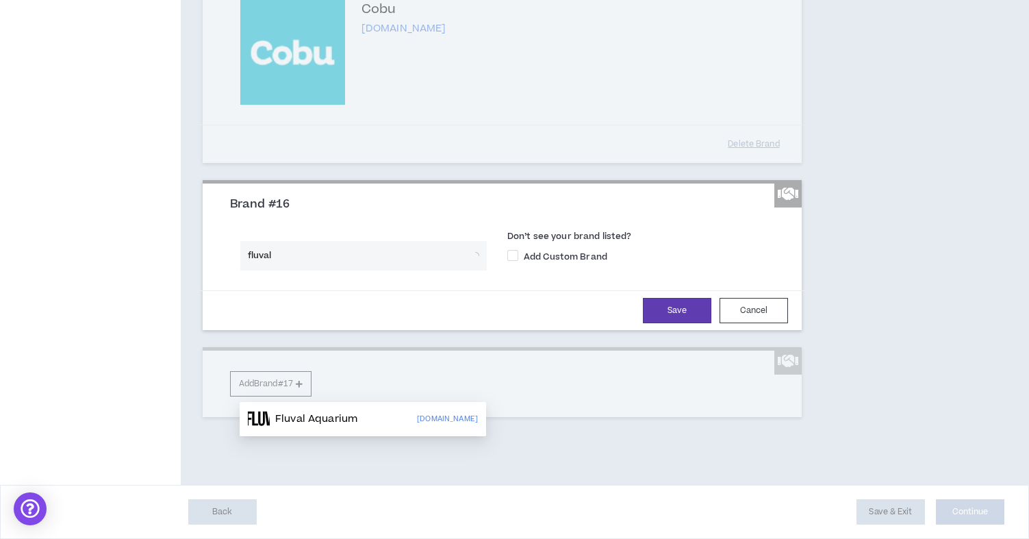
scroll to position [2974, 0]
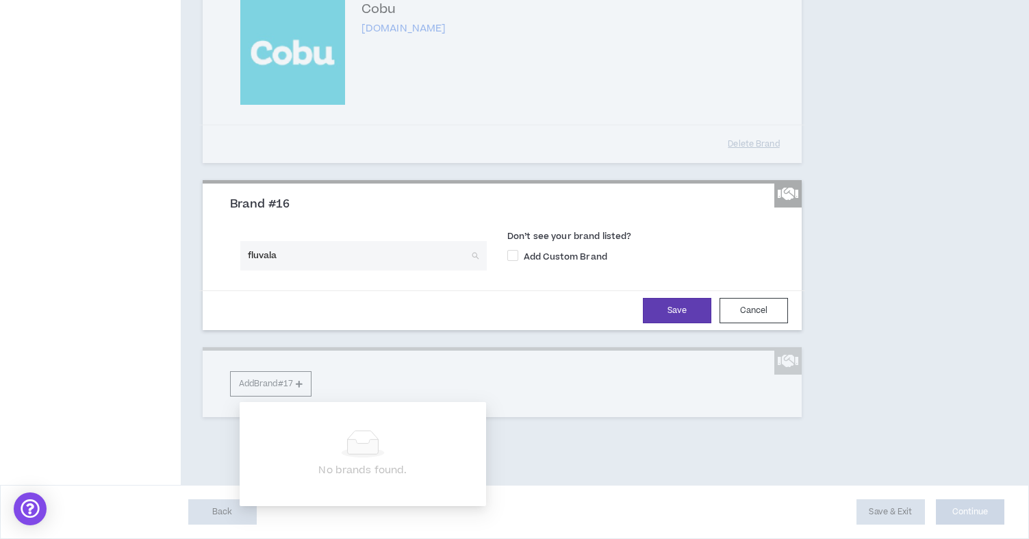
type input "fluval"
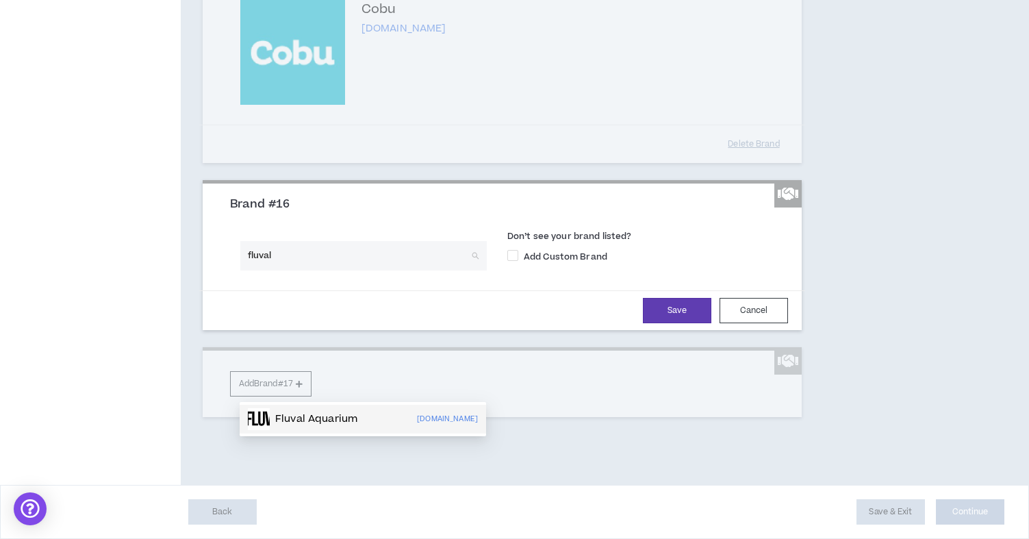
click at [390, 408] on div "Fluval Aquarium [DOMAIN_NAME]" at bounding box center [363, 419] width 230 height 22
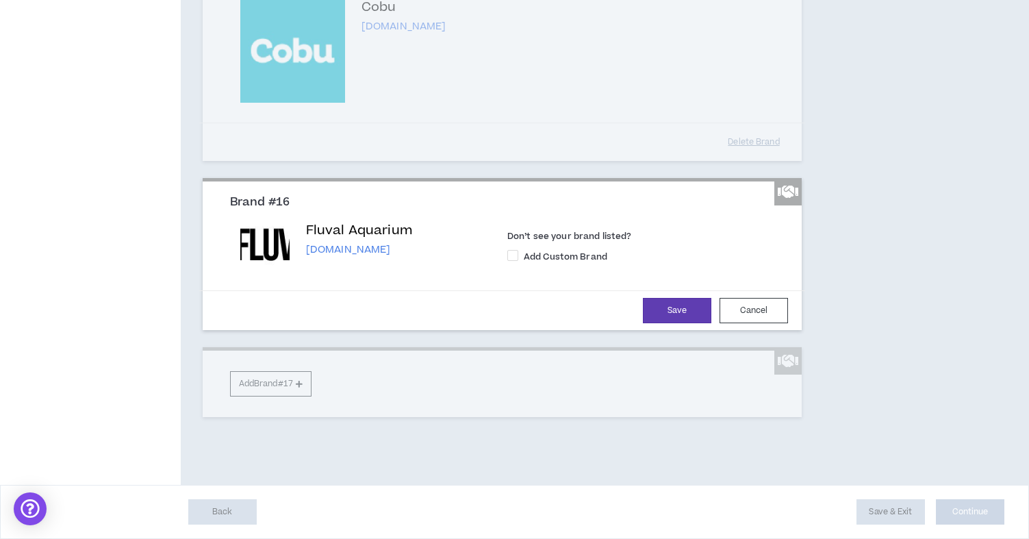
click at [661, 330] on div "Save Cancel" at bounding box center [502, 310] width 606 height 40
click at [665, 323] on button "Save" at bounding box center [677, 310] width 68 height 25
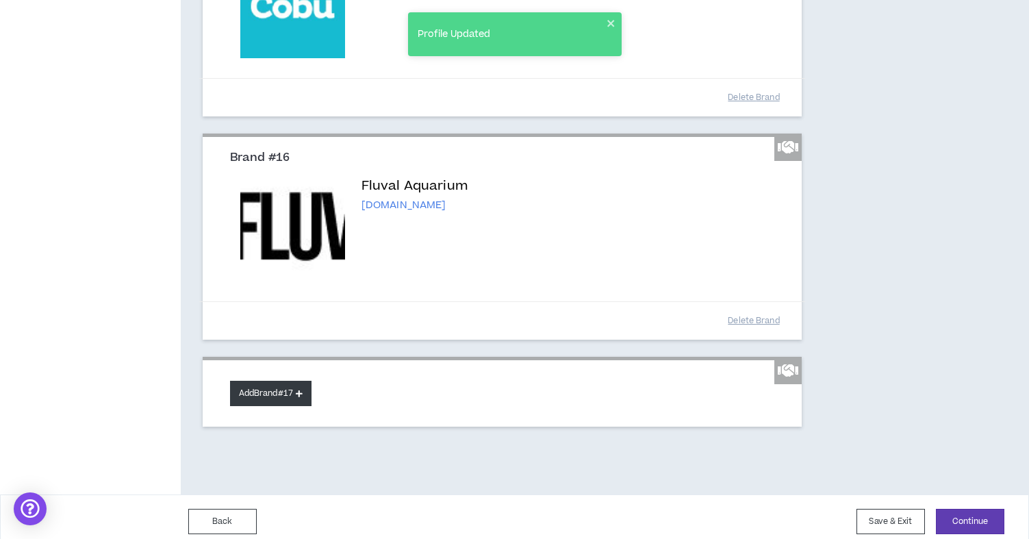
click at [294, 406] on button "Add Brand #17" at bounding box center [270, 393] width 81 height 25
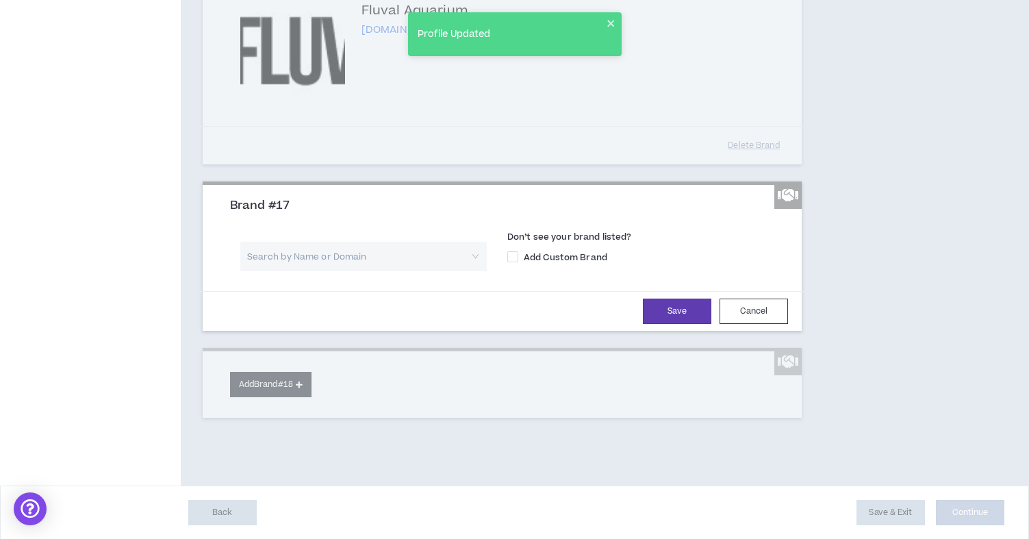
scroll to position [3165, 0]
click at [327, 270] on input "search" at bounding box center [359, 255] width 222 height 29
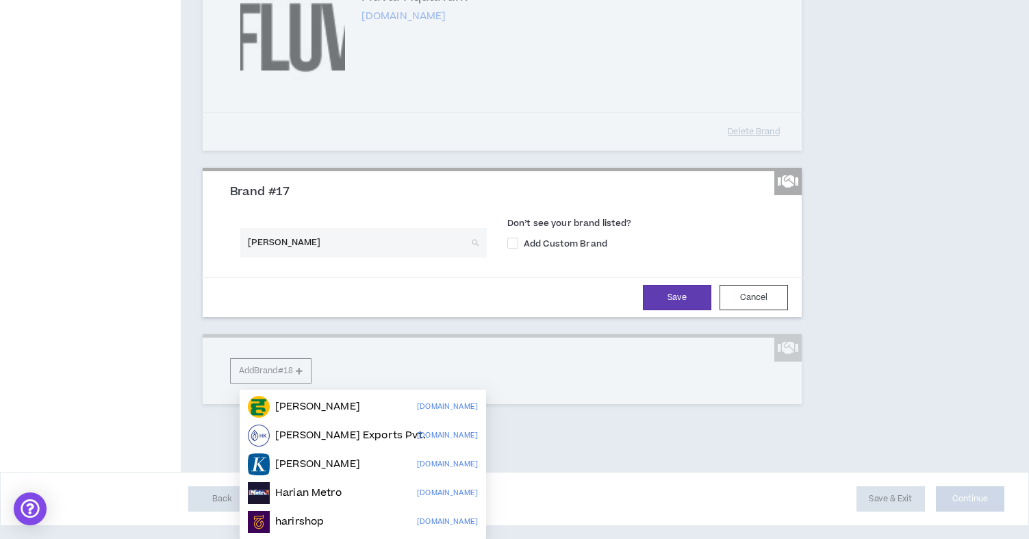
scroll to position [3226, 0]
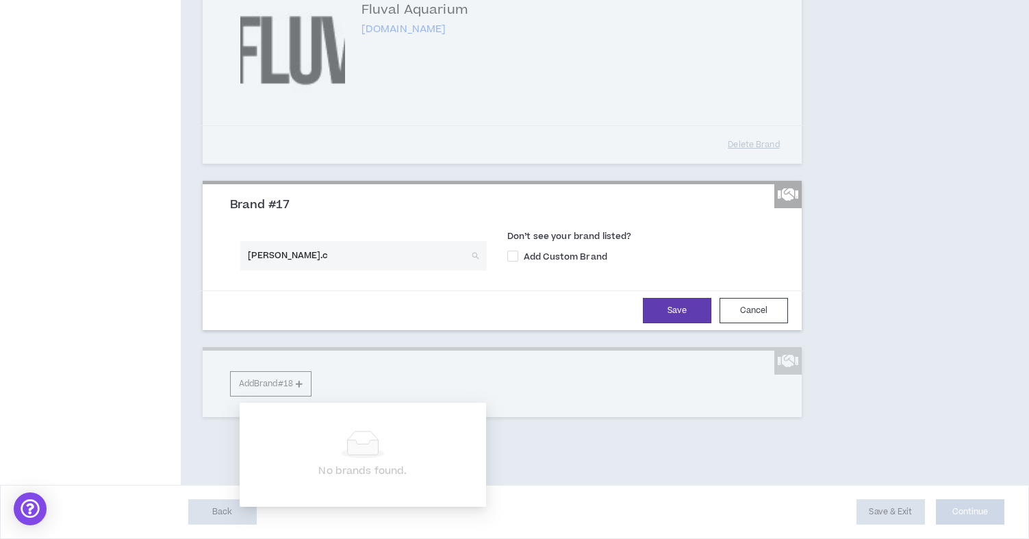
type input "[DOMAIN_NAME]"
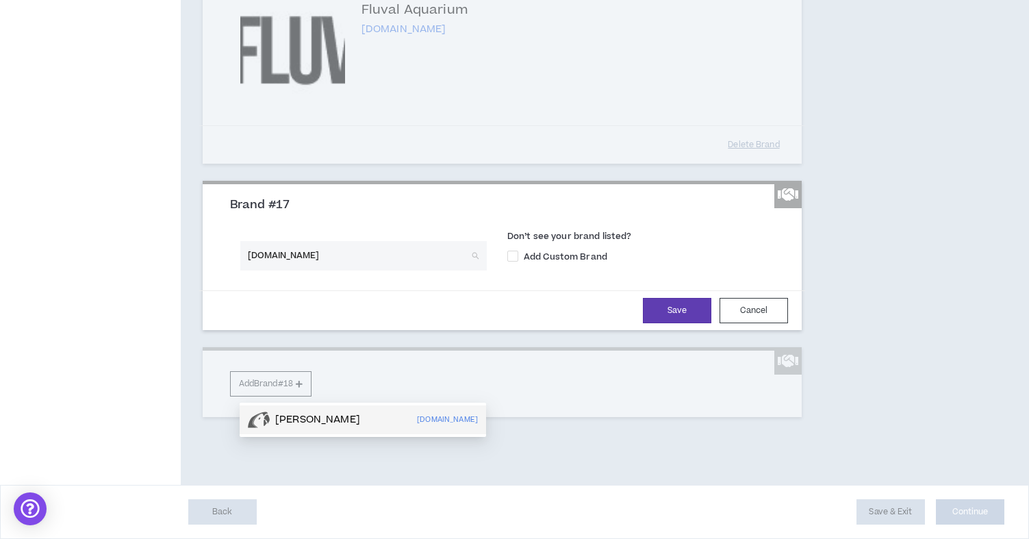
click at [375, 409] on div "[PERSON_NAME][DOMAIN_NAME]" at bounding box center [363, 420] width 230 height 22
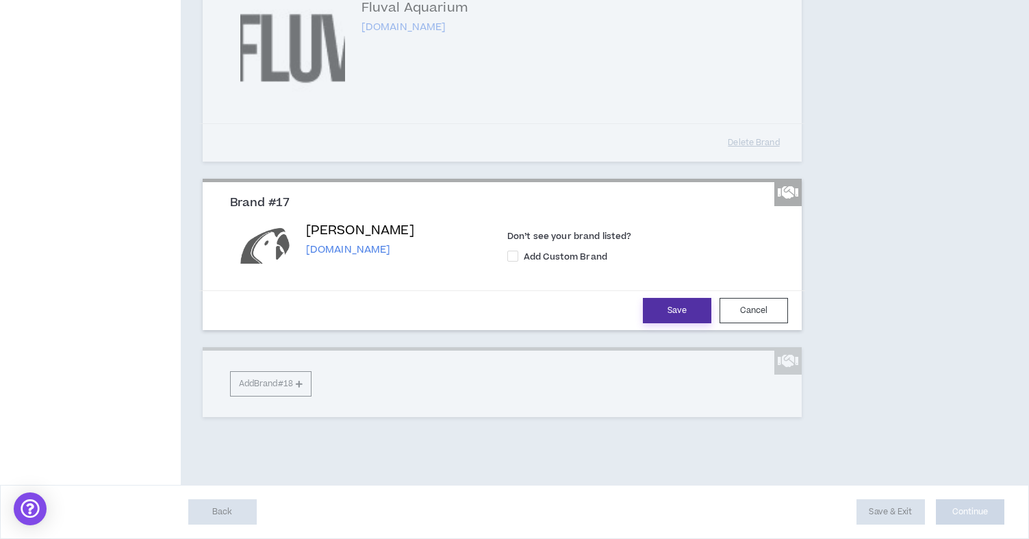
click at [668, 323] on button "Save" at bounding box center [677, 310] width 68 height 25
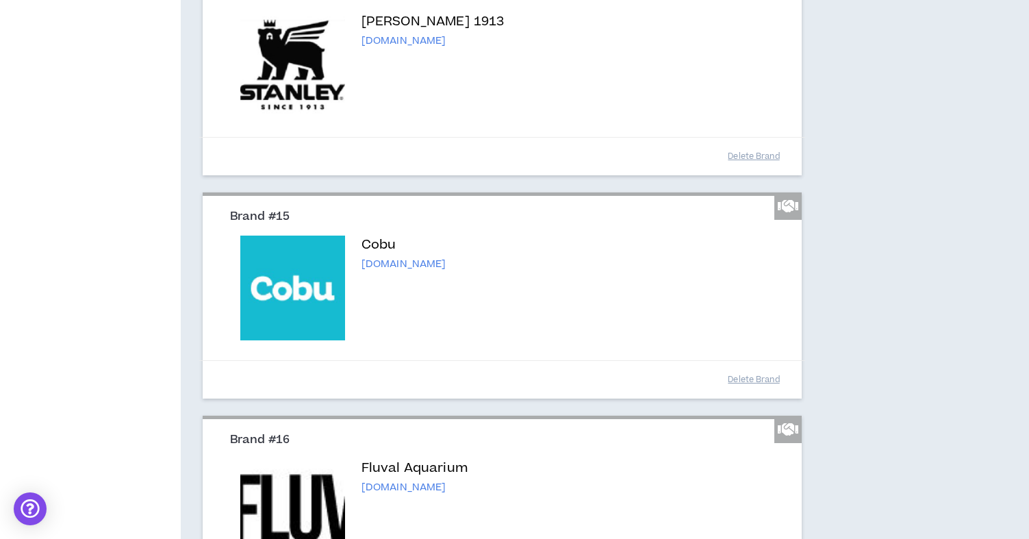
scroll to position [3335, 0]
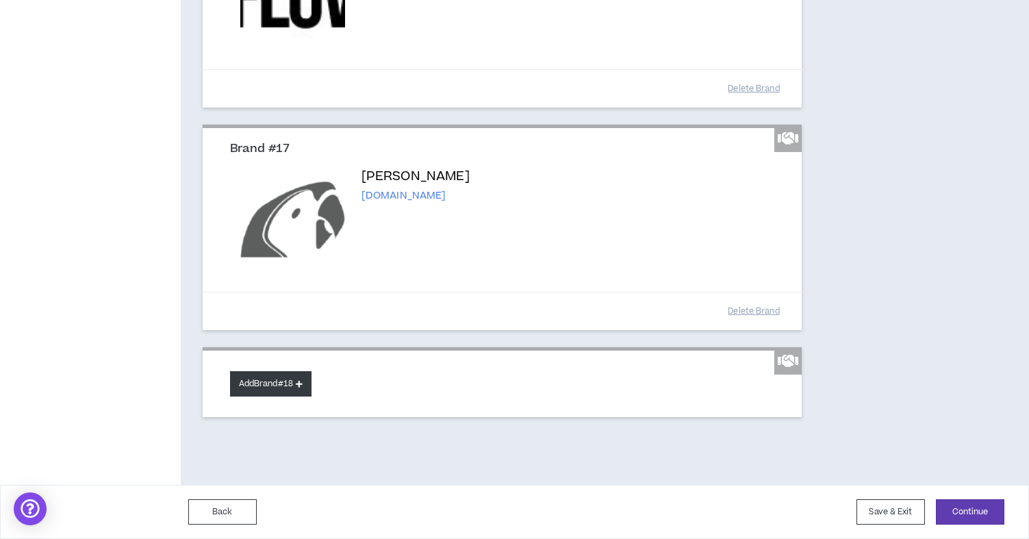
click at [269, 388] on button "Add Brand #18" at bounding box center [270, 383] width 81 height 25
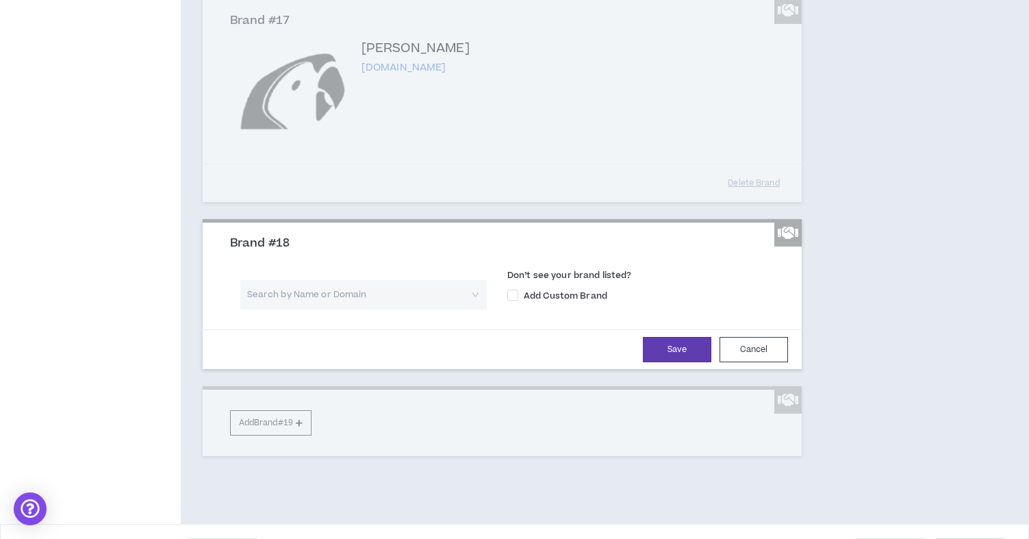
click at [319, 309] on input "search" at bounding box center [359, 294] width 222 height 29
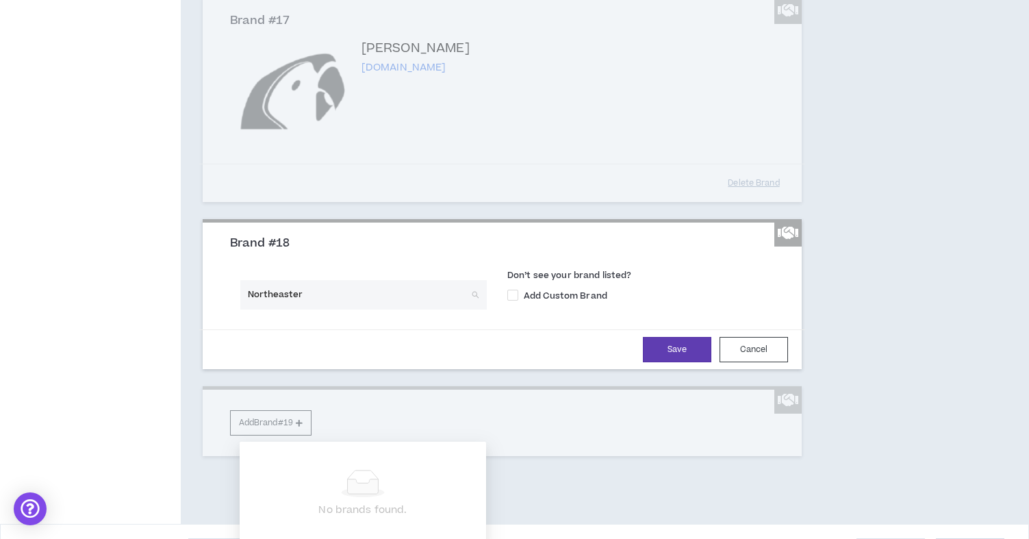
type input "Northeastern"
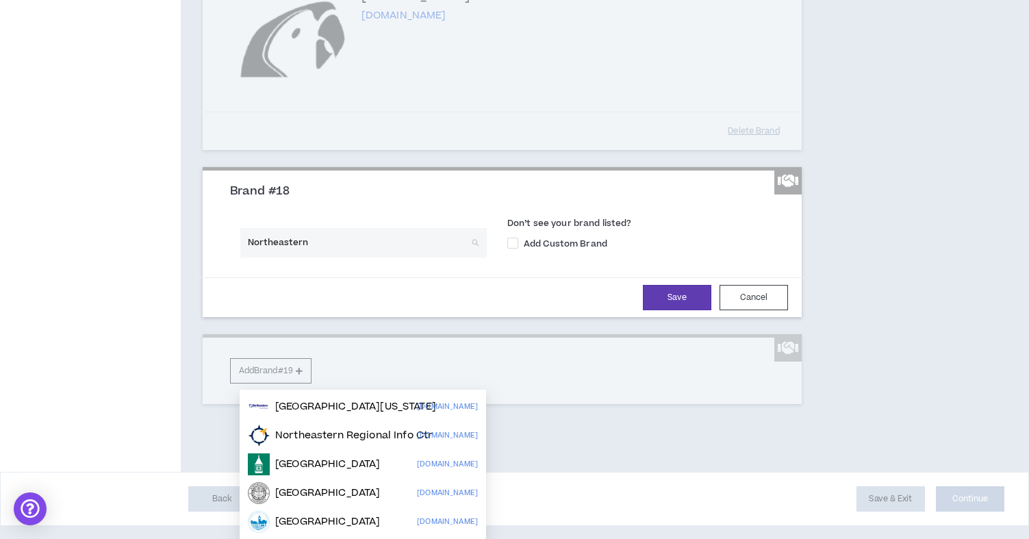
scroll to position [3397, 0]
click at [336, 486] on p "[GEOGRAPHIC_DATA]" at bounding box center [327, 493] width 105 height 14
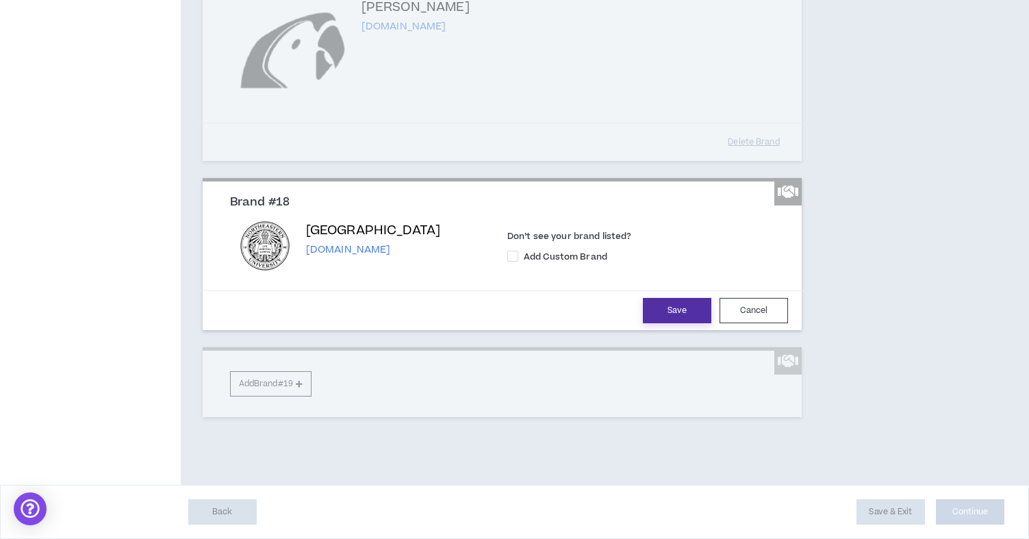
click at [680, 323] on button "Save" at bounding box center [677, 310] width 68 height 25
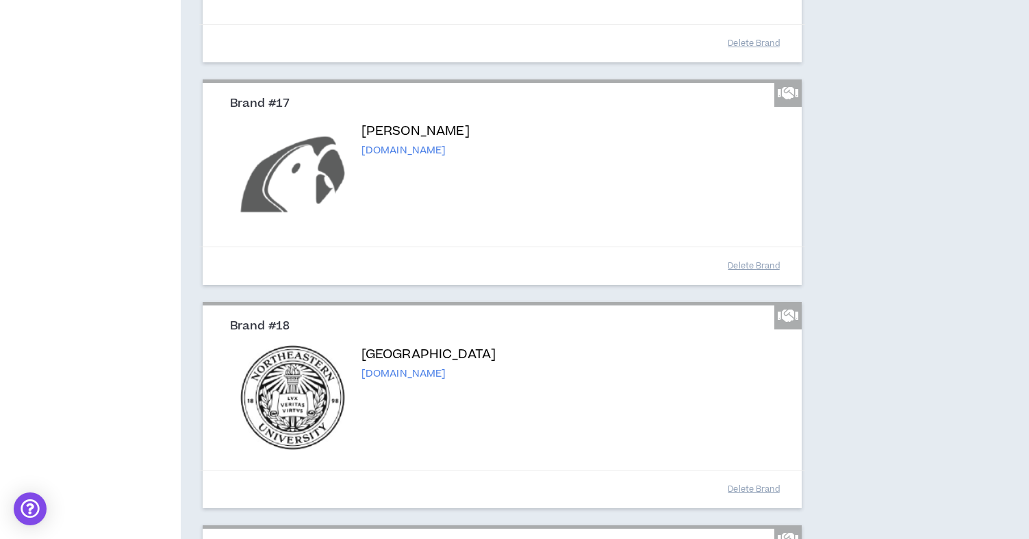
scroll to position [3558, 0]
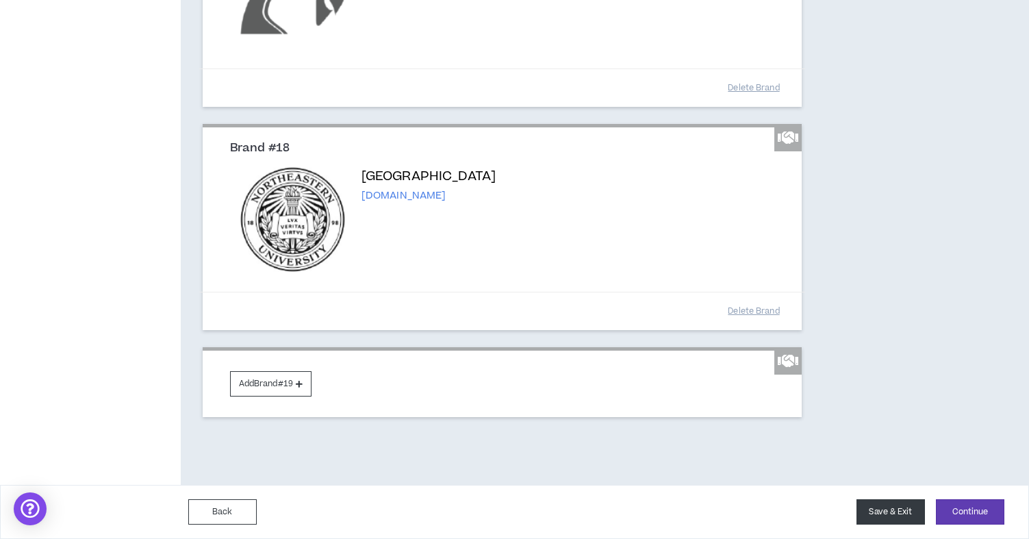
click at [894, 515] on button "Save & Exit" at bounding box center [891, 511] width 68 height 25
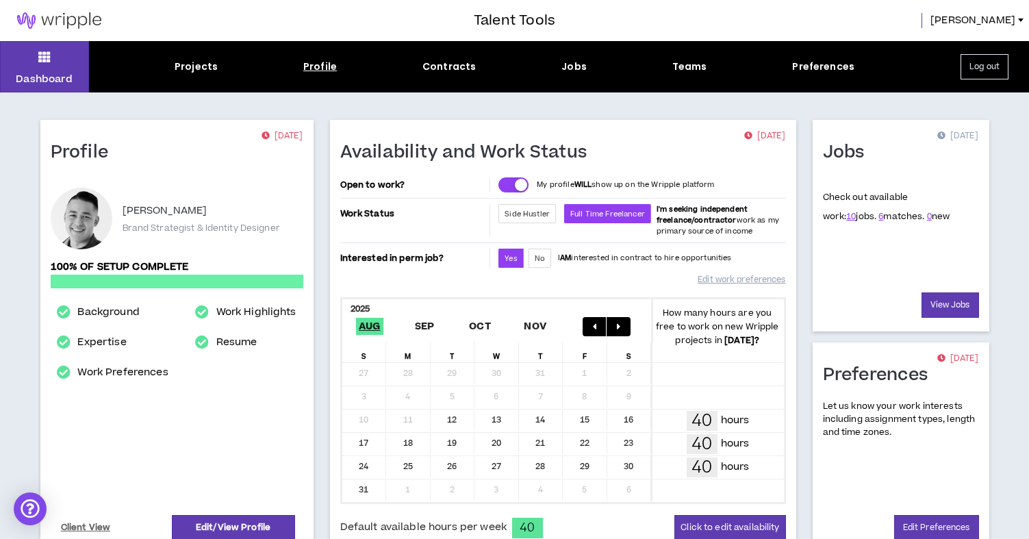
click at [333, 66] on div "Profile" at bounding box center [320, 67] width 34 height 14
select select "*"
select select "US"
select select "*******"
select select "*"
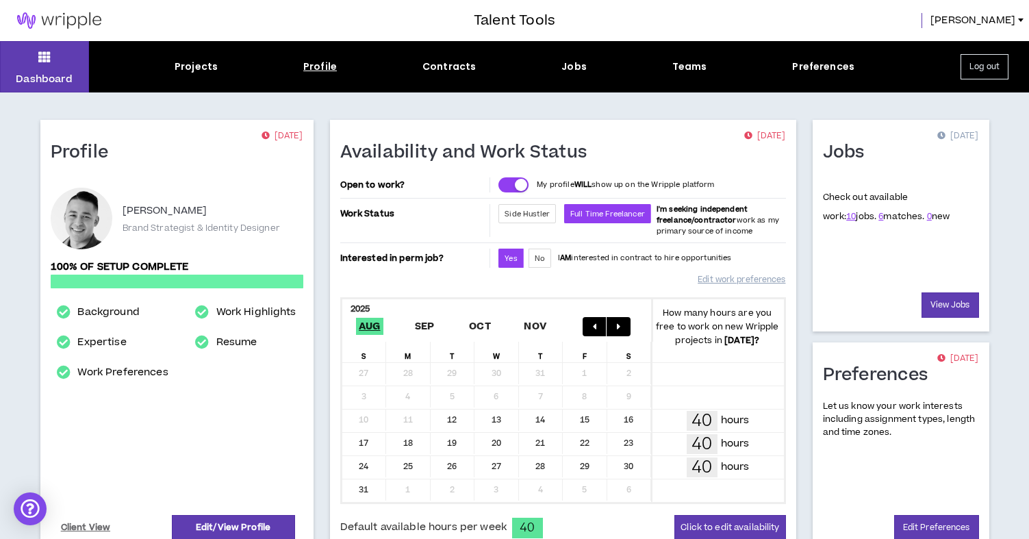
select select "**********"
select select "***"
select select "**********"
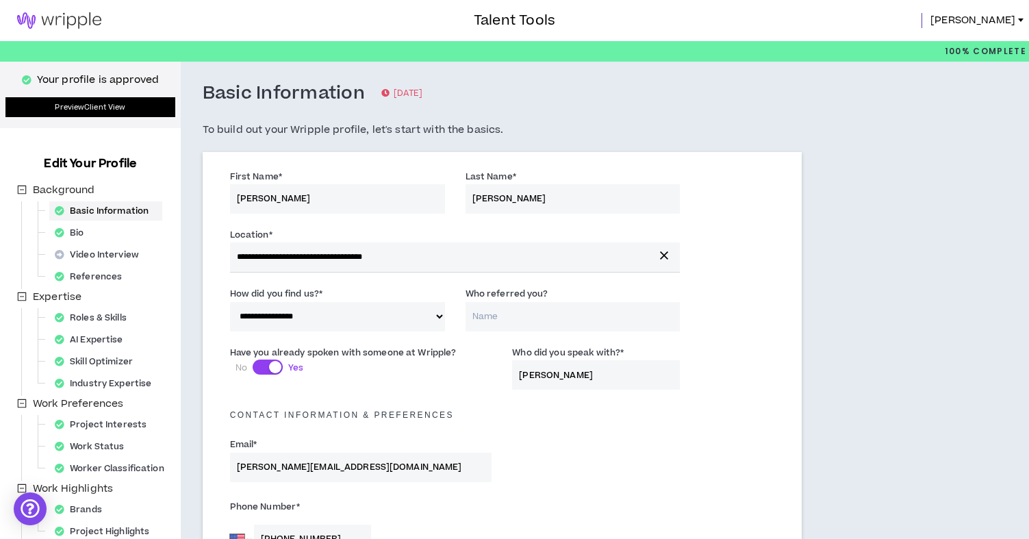
click at [107, 105] on link "Preview Client View" at bounding box center [90, 107] width 170 height 20
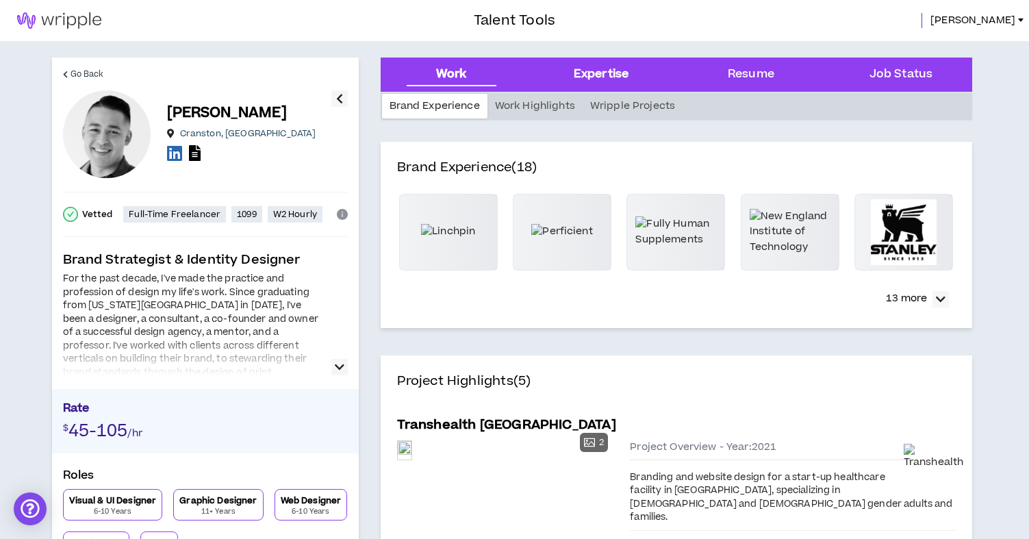
click at [588, 66] on div "Expertise" at bounding box center [601, 75] width 55 height 18
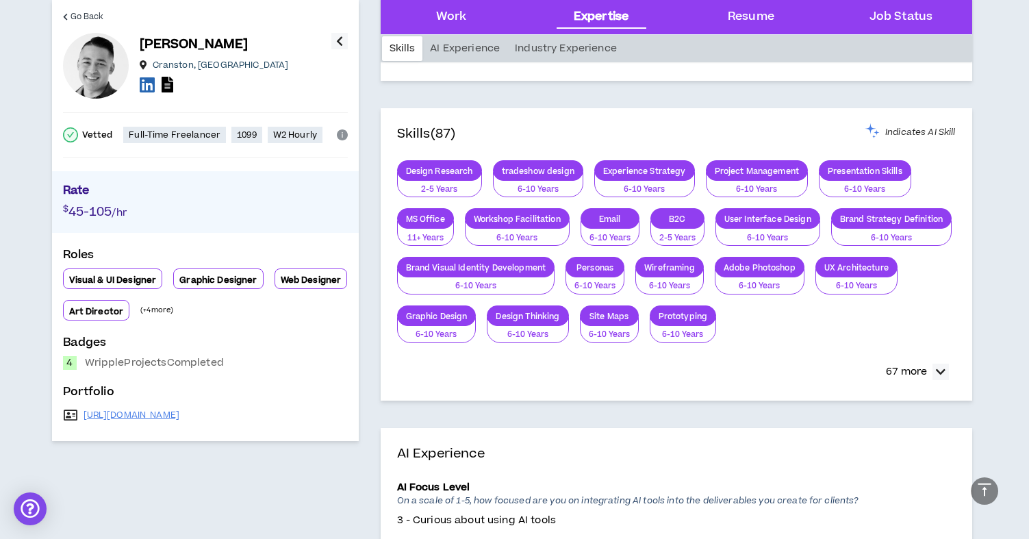
scroll to position [1570, 0]
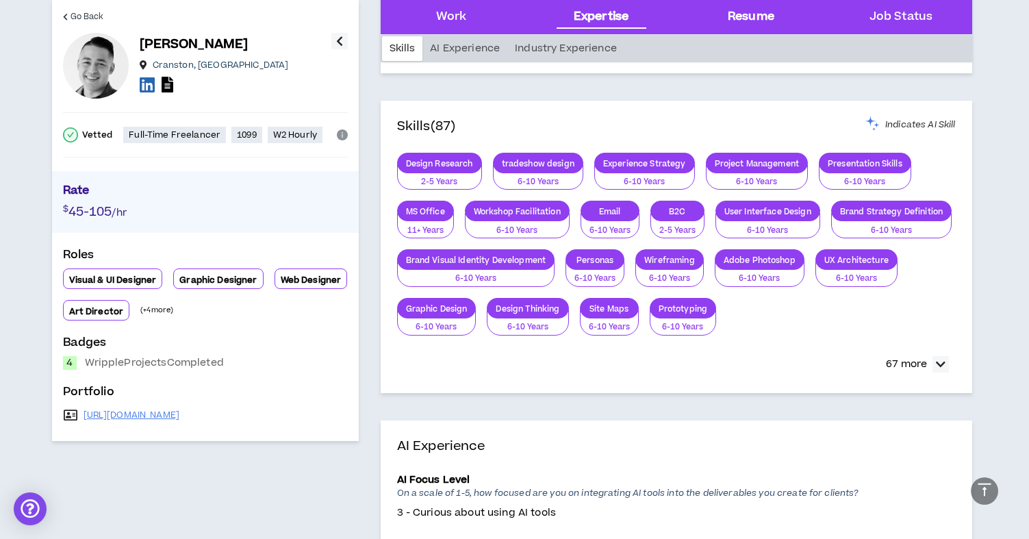
click at [764, 15] on div "Resume" at bounding box center [751, 17] width 47 height 18
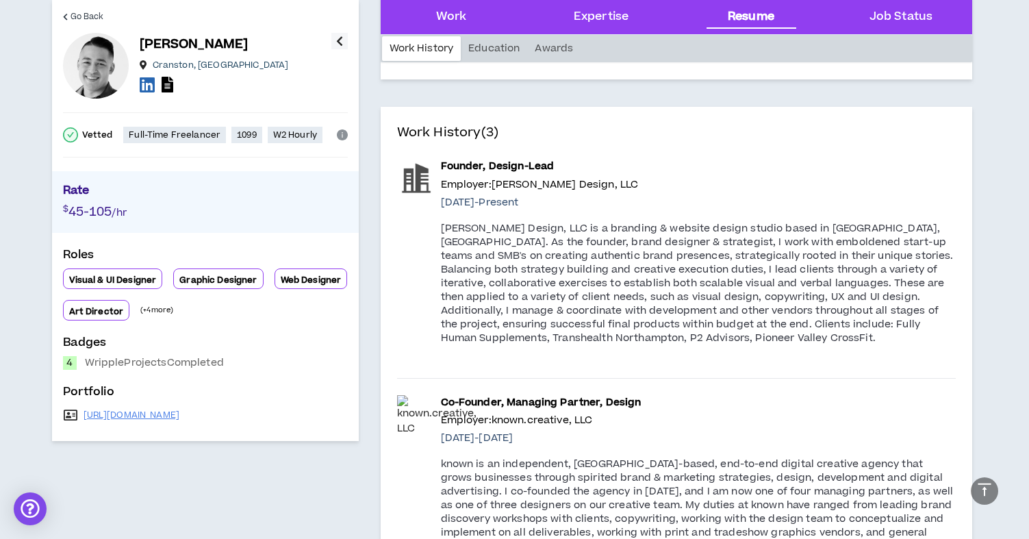
scroll to position [2338, 0]
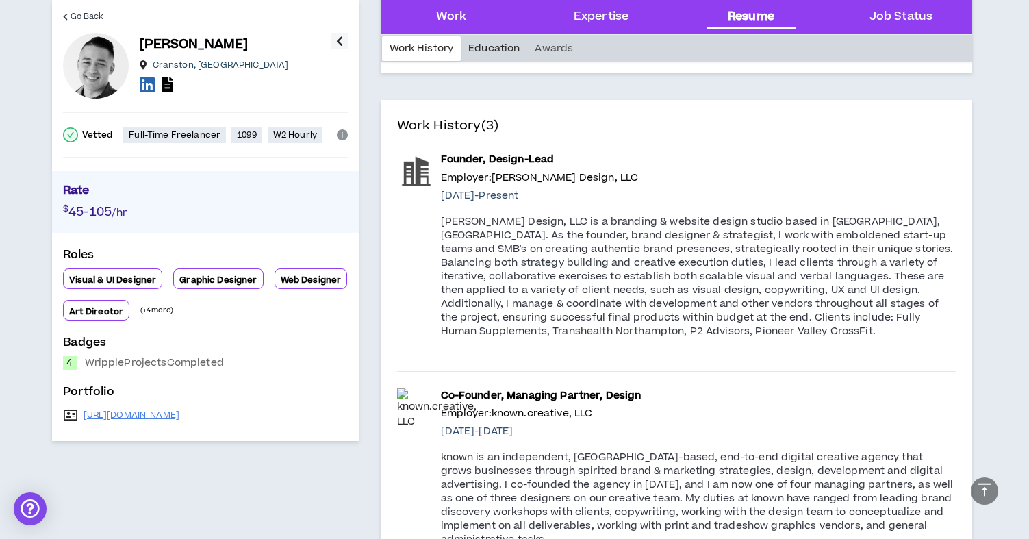
click at [503, 48] on div "Education" at bounding box center [494, 48] width 66 height 25
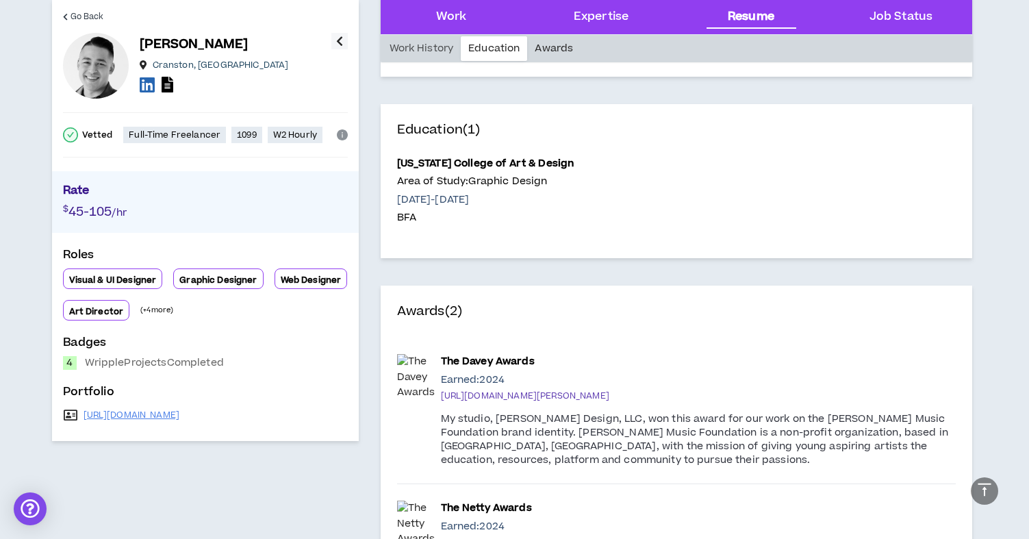
scroll to position [3066, 0]
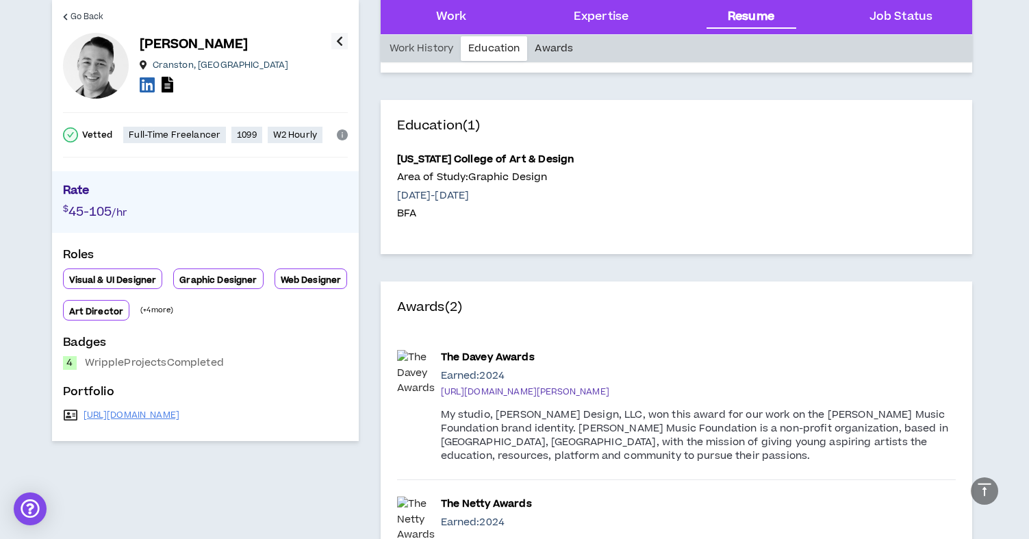
click at [542, 43] on div "Awards" at bounding box center [553, 48] width 53 height 25
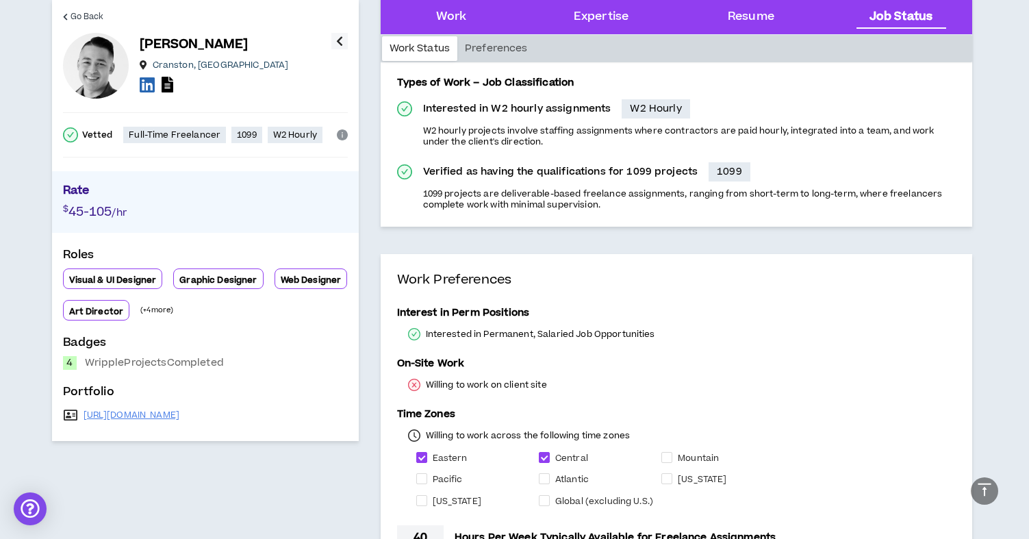
scroll to position [3845, 0]
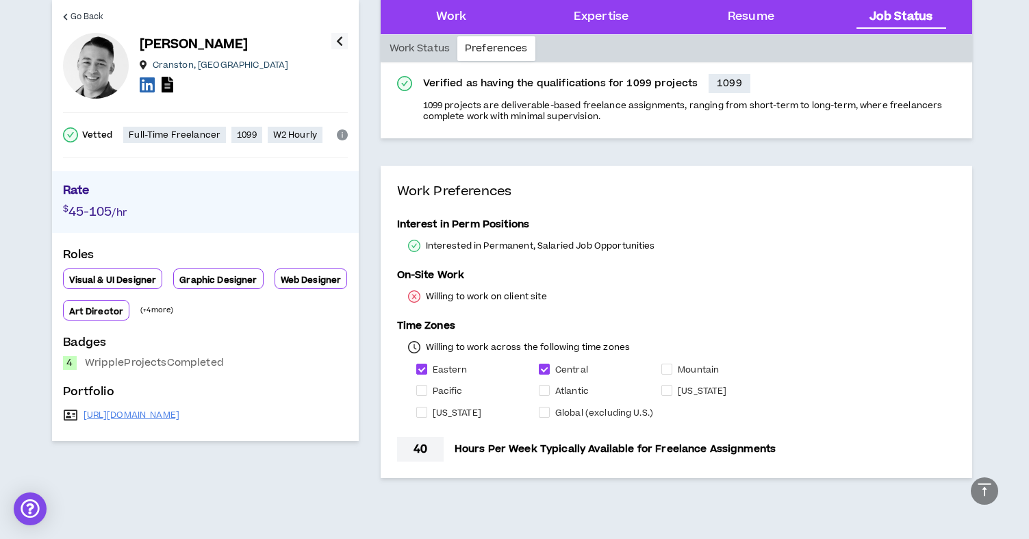
click at [422, 383] on div "Pacific" at bounding box center [477, 391] width 123 height 16
click at [94, 11] on span "Go Back" at bounding box center [88, 16] width 34 height 13
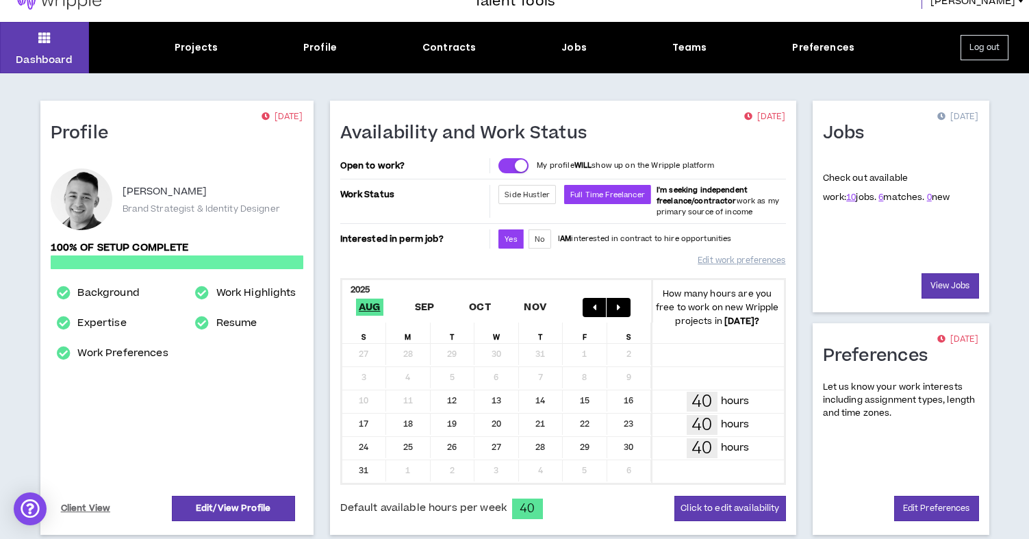
scroll to position [20, 0]
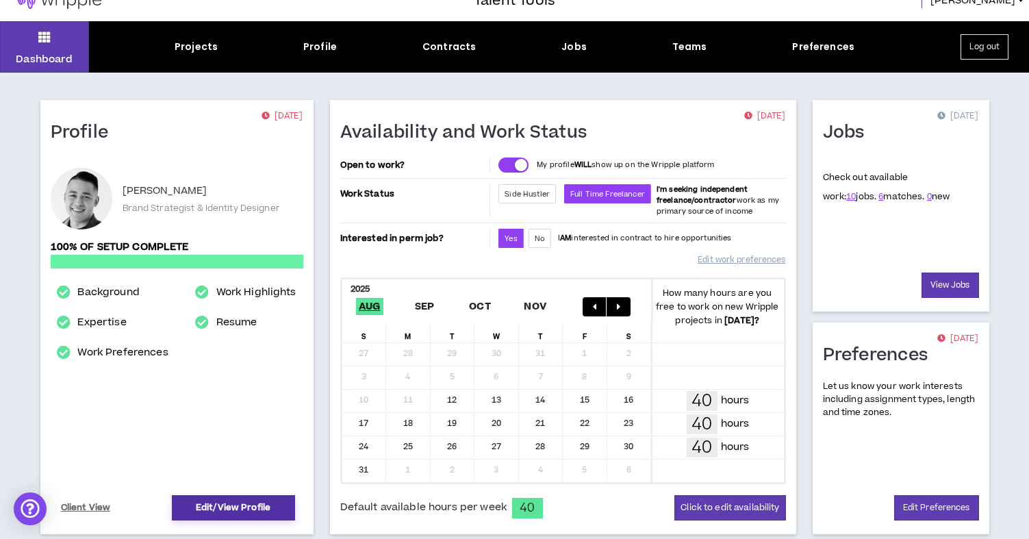
click at [257, 509] on link "Edit/View Profile" at bounding box center [233, 507] width 123 height 25
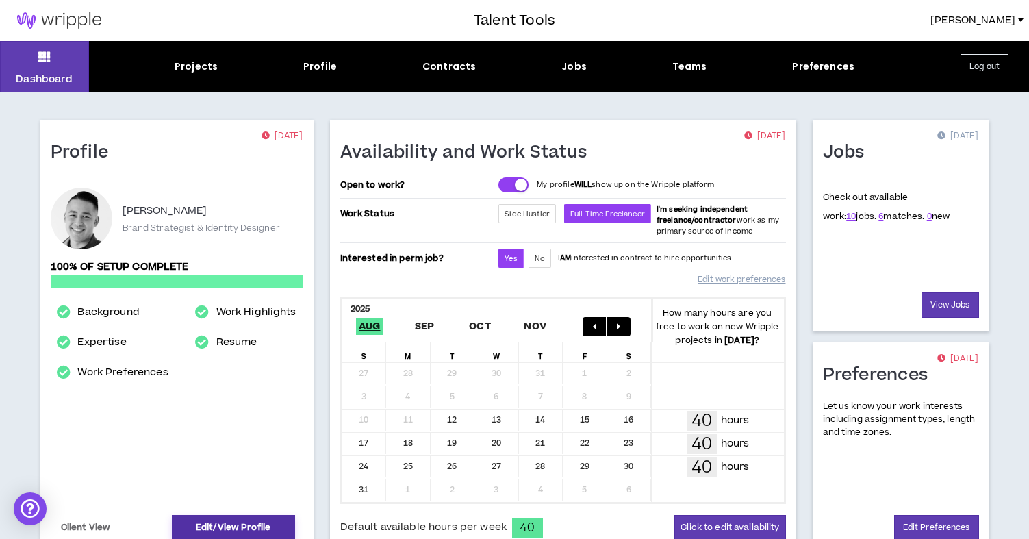
select select "*"
select select "US"
select select "*******"
select select "*"
select select "**********"
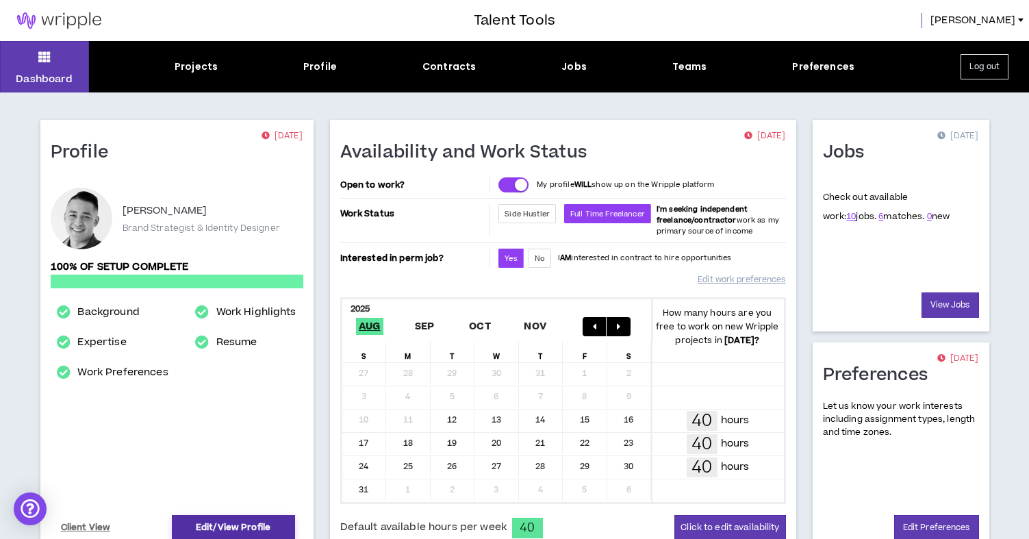
select select "**********"
select select "***"
select select "**********"
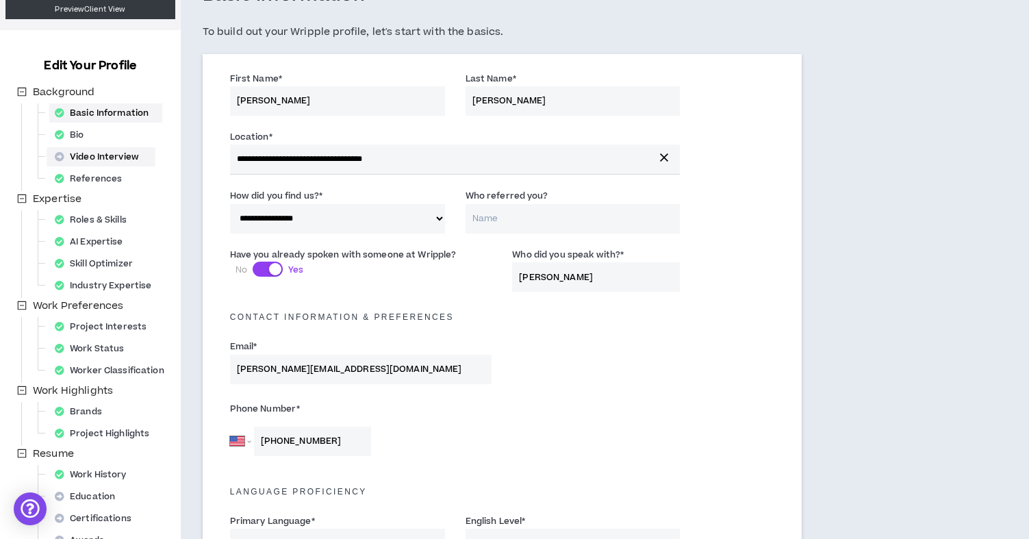
scroll to position [81, 0]
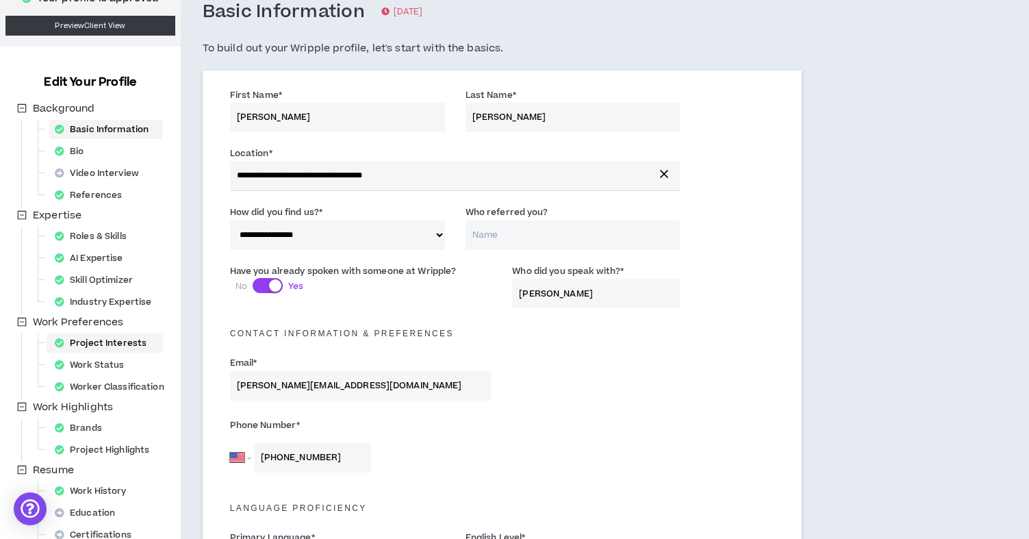
click at [108, 336] on div "Project Interests" at bounding box center [104, 342] width 111 height 19
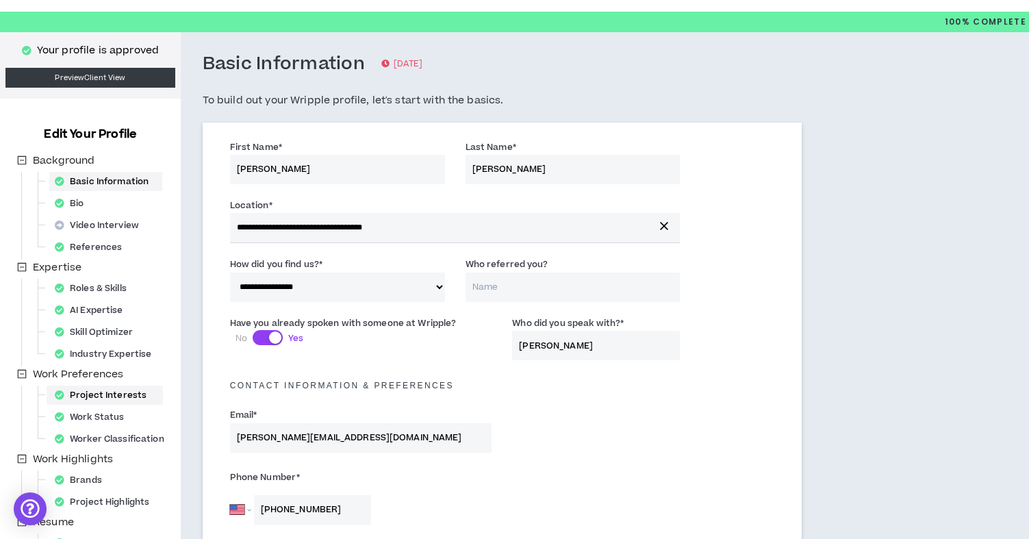
select select "*"
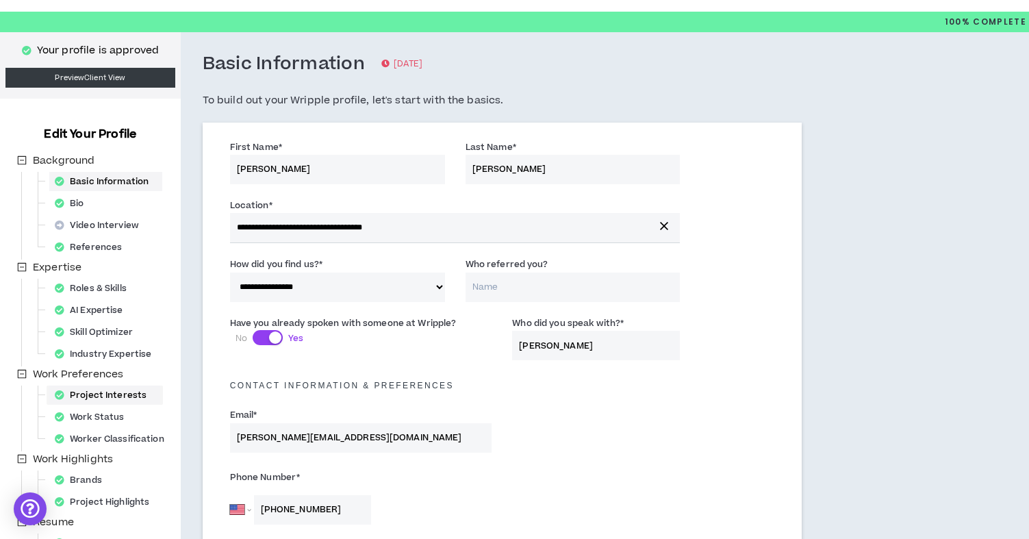
select select "*"
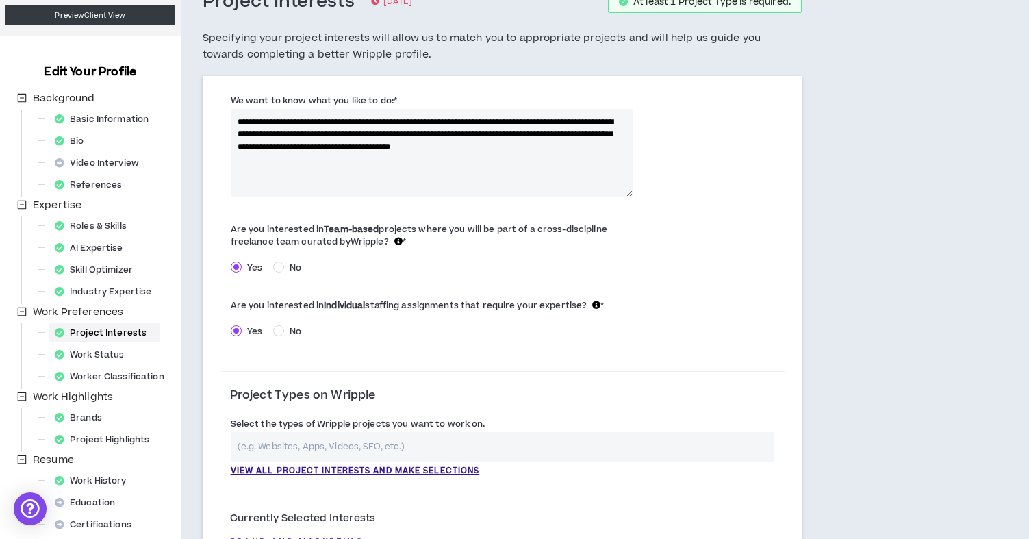
scroll to position [49, 0]
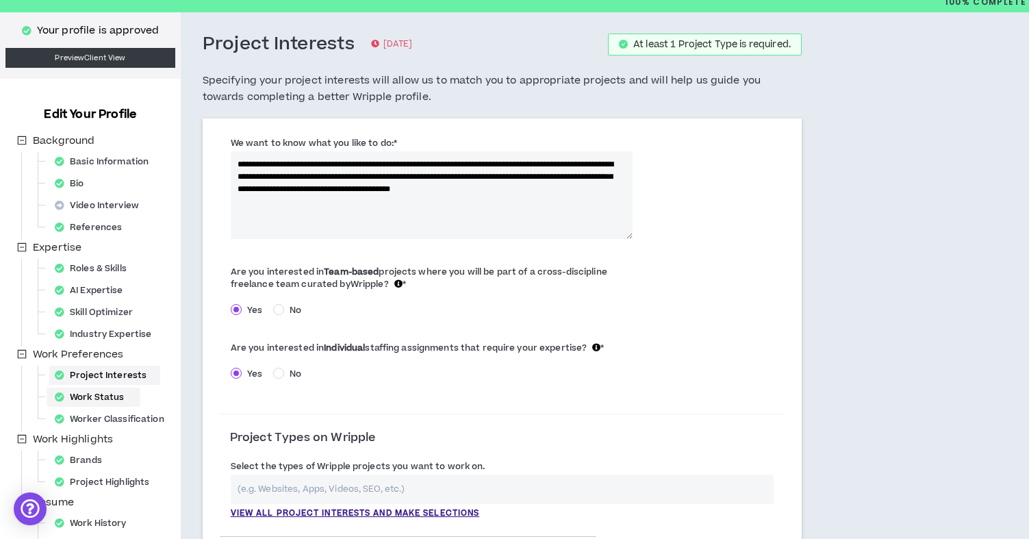
click at [114, 400] on div "Work Status" at bounding box center [93, 397] width 88 height 19
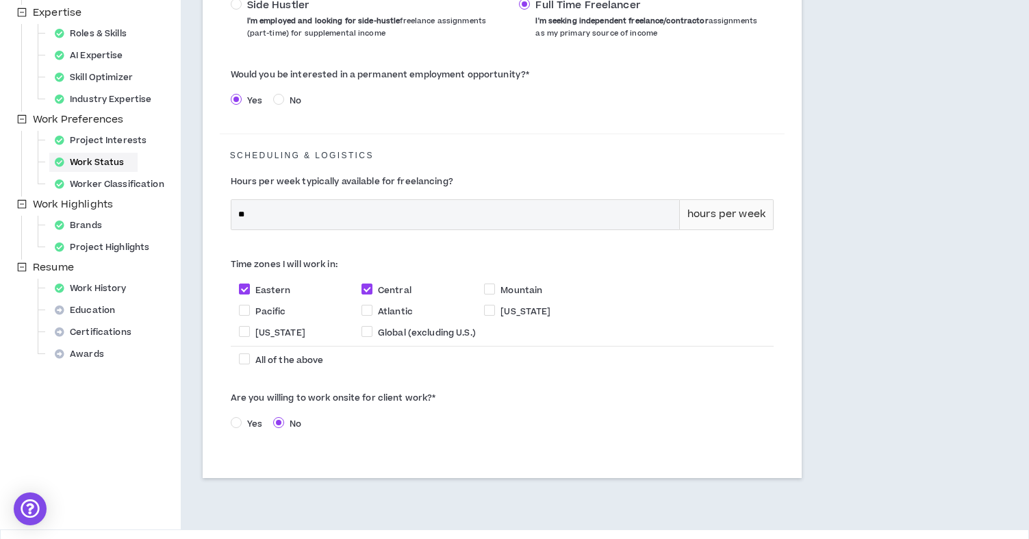
scroll to position [330, 0]
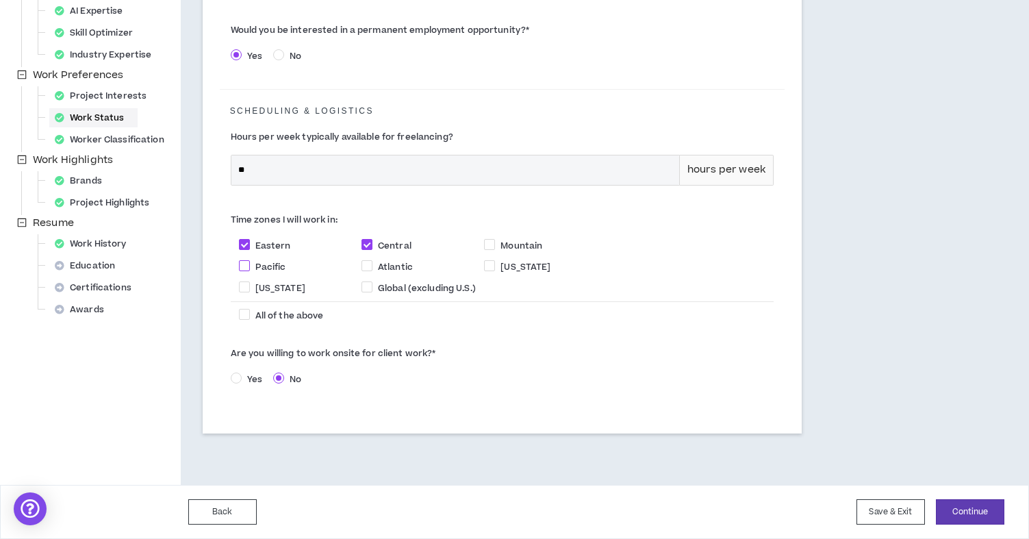
click at [250, 262] on span "Pacific" at bounding box center [271, 267] width 42 height 12
checkbox input "****"
click at [529, 245] on span "Mountain" at bounding box center [522, 246] width 42 height 12
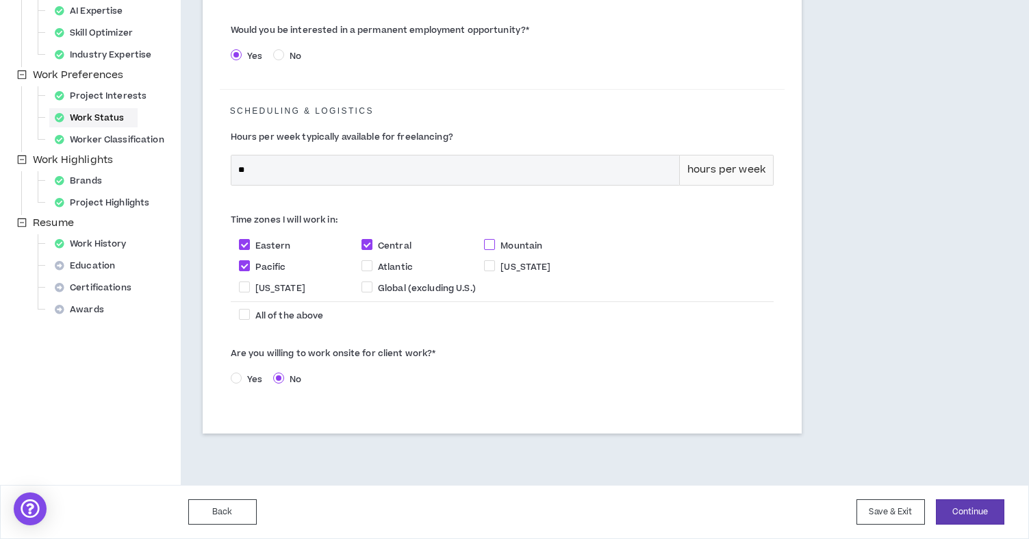
checkbox input "****"
click at [905, 506] on button "Save & Exit" at bounding box center [891, 511] width 68 height 25
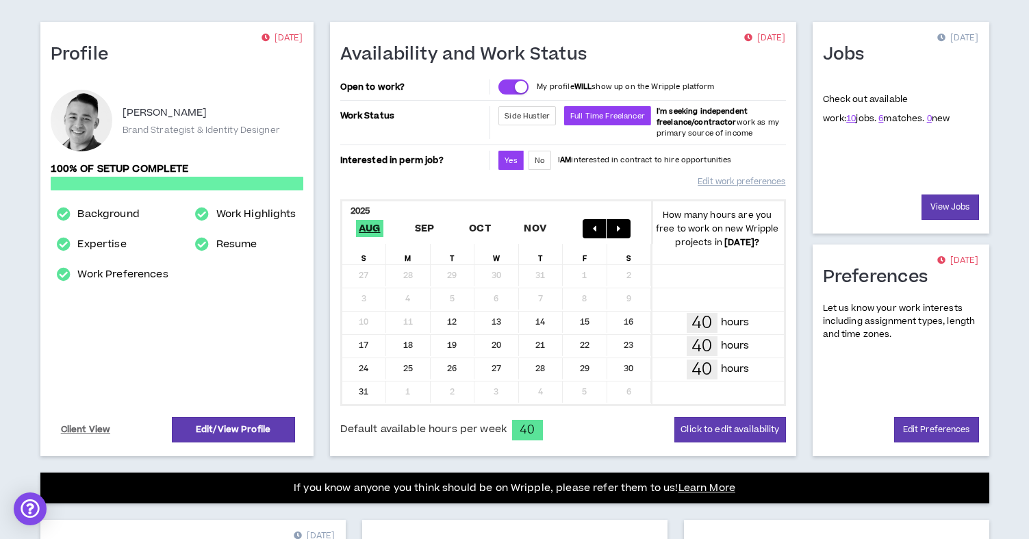
scroll to position [120, 0]
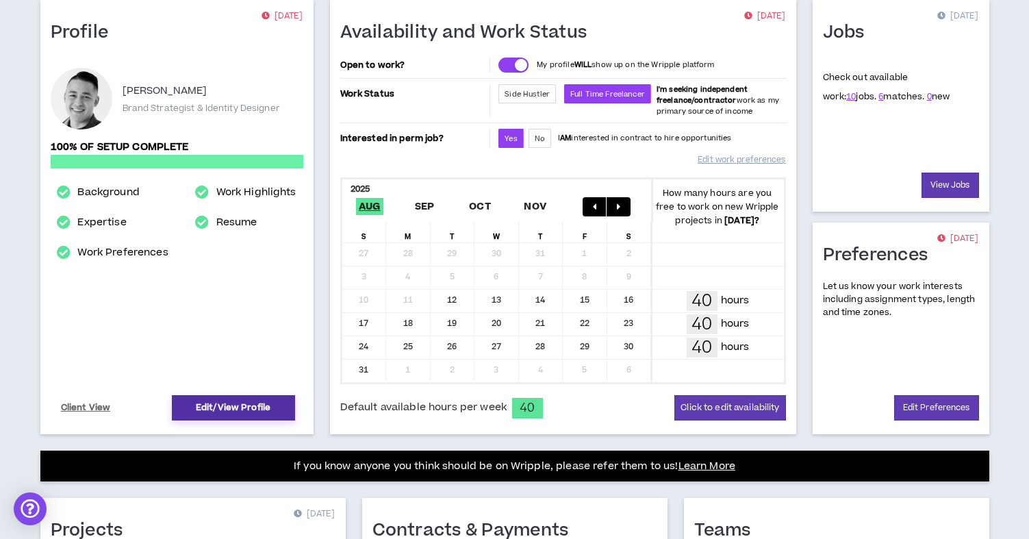
click at [257, 405] on link "Edit/View Profile" at bounding box center [233, 407] width 123 height 25
select select "*"
select select "US"
select select "*******"
select select "*"
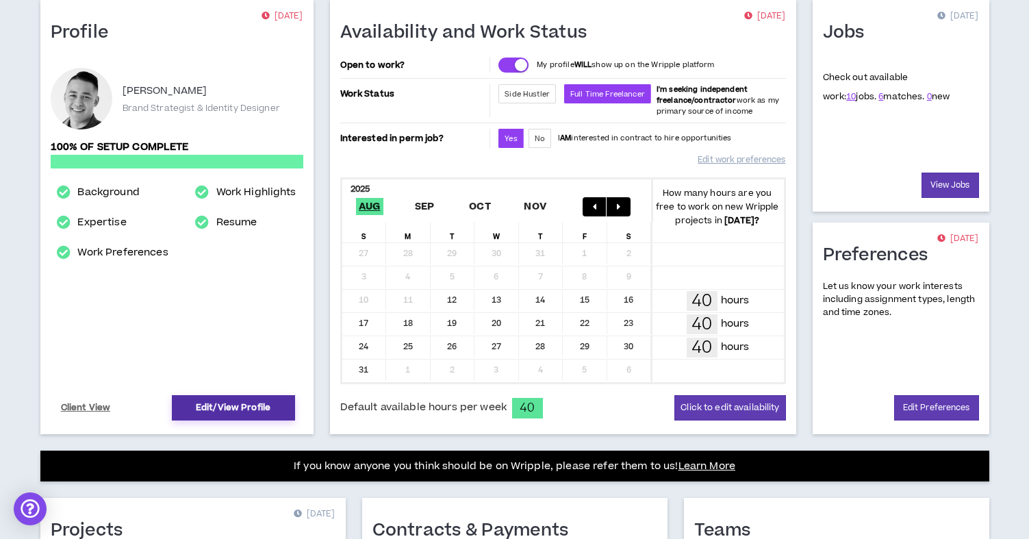
select select "**********"
select select "***"
select select "**********"
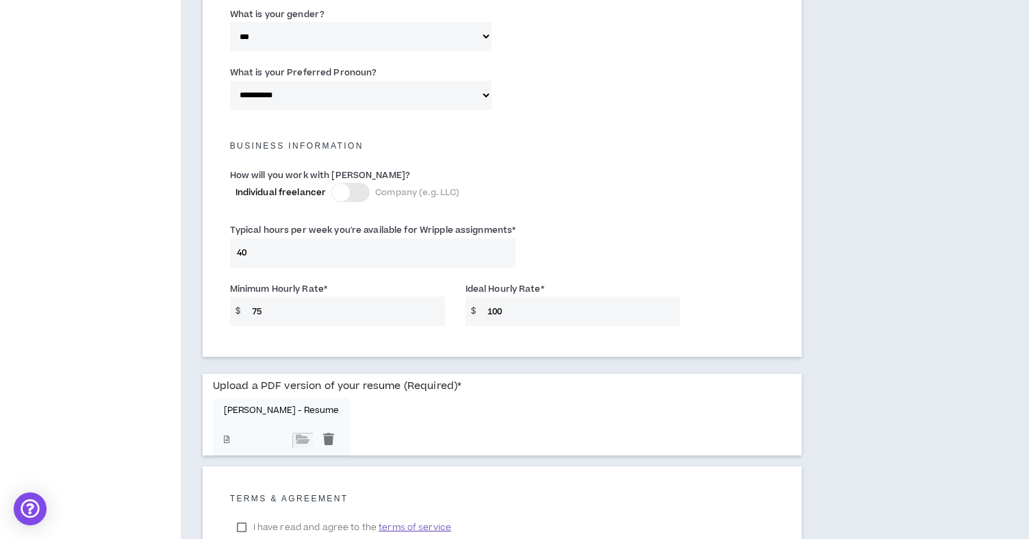
scroll to position [863, 0]
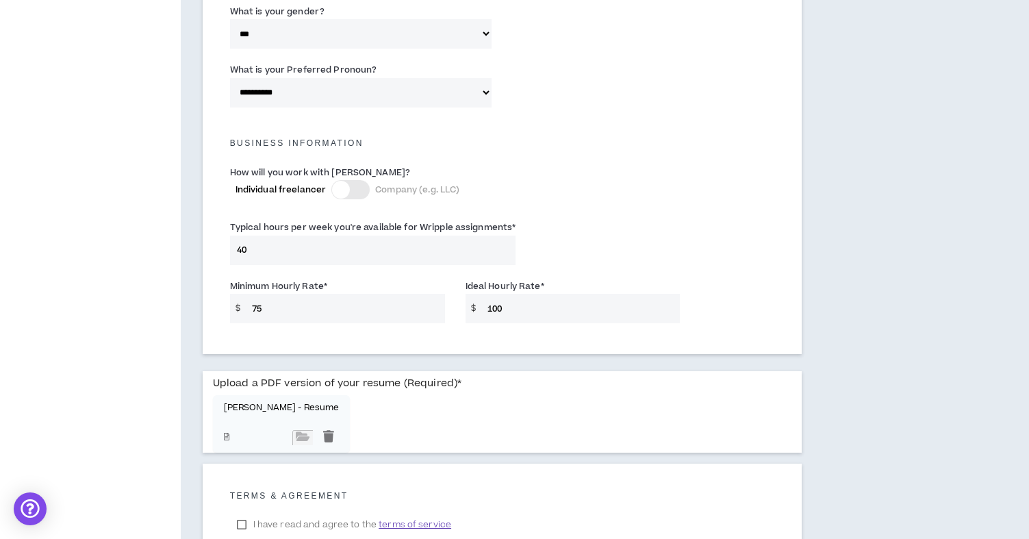
click at [358, 294] on input "75" at bounding box center [345, 308] width 200 height 29
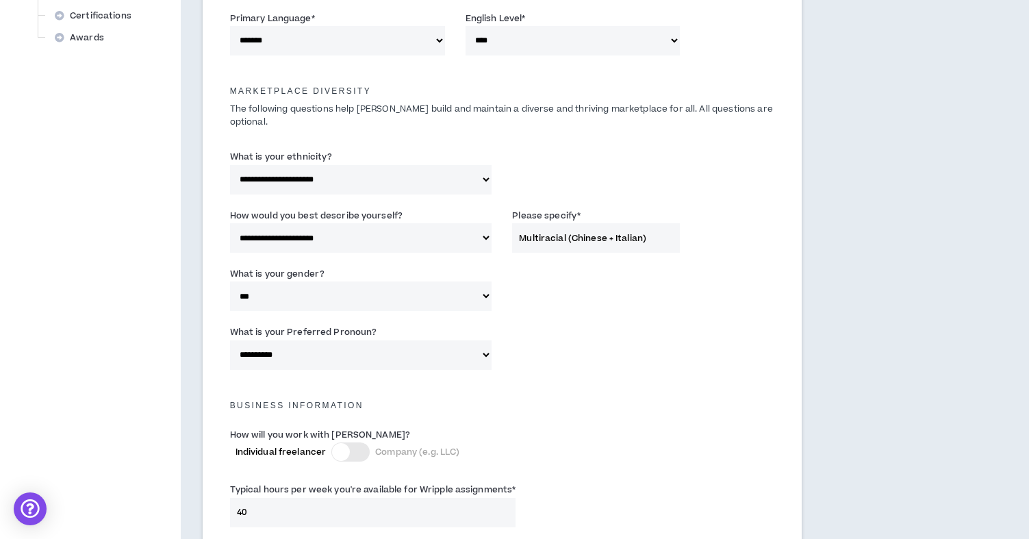
scroll to position [961, 0]
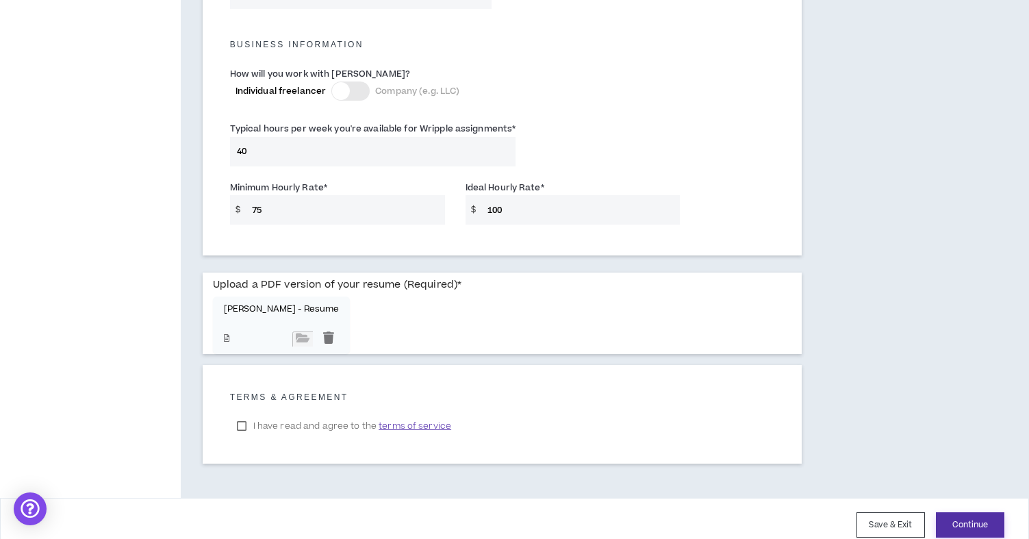
click at [983, 513] on button "Continue" at bounding box center [970, 524] width 68 height 25
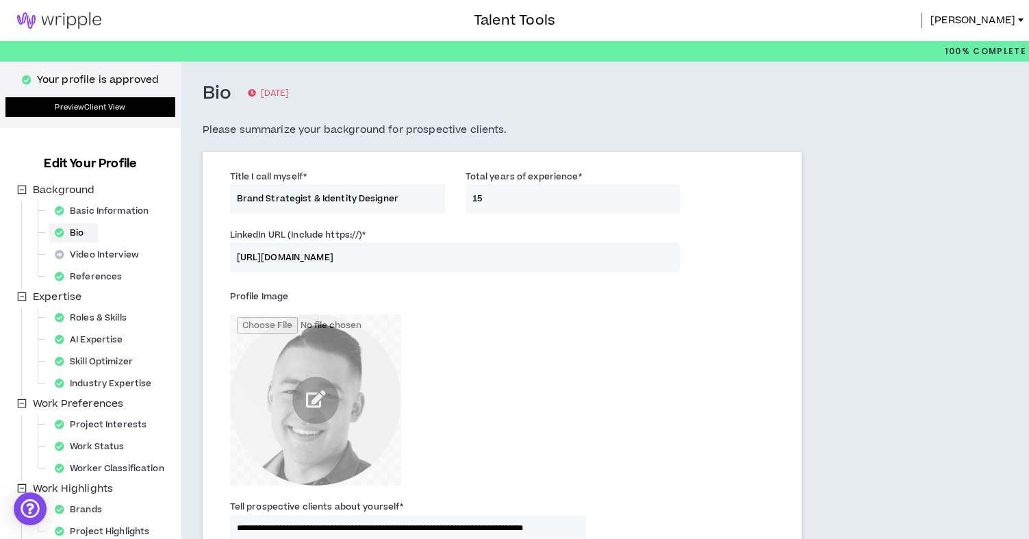
click at [102, 112] on link "Preview Client View" at bounding box center [90, 107] width 170 height 20
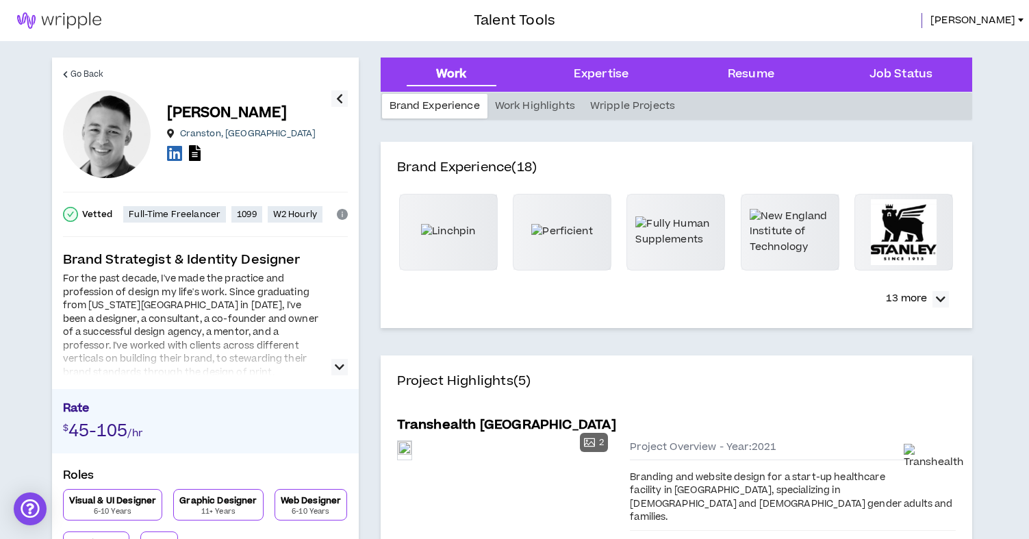
click at [342, 370] on icon "button" at bounding box center [340, 367] width 10 height 16
click at [327, 375] on div "Brand Strategist & Identity Designer Rate $ 45-105 /hr Roles Visual & UI Design…" at bounding box center [205, 505] width 285 height 509
click at [339, 361] on icon "button" at bounding box center [340, 367] width 10 height 16
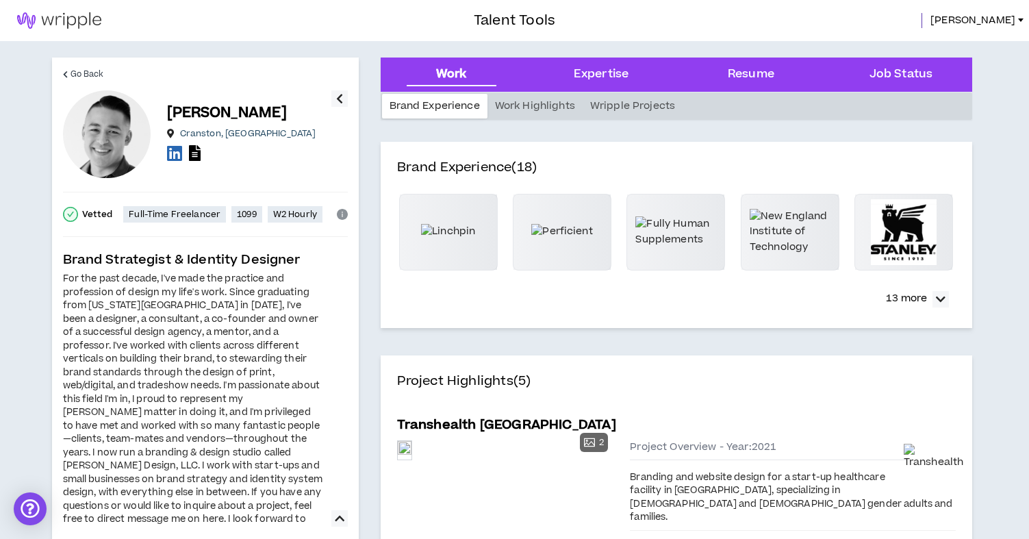
click at [336, 521] on icon "button" at bounding box center [340, 518] width 10 height 16
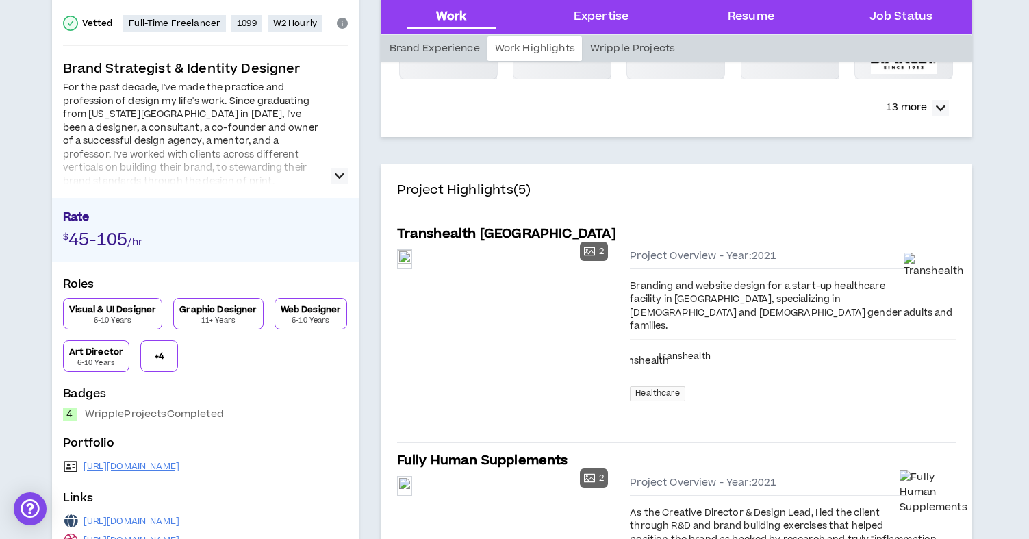
scroll to position [194, 0]
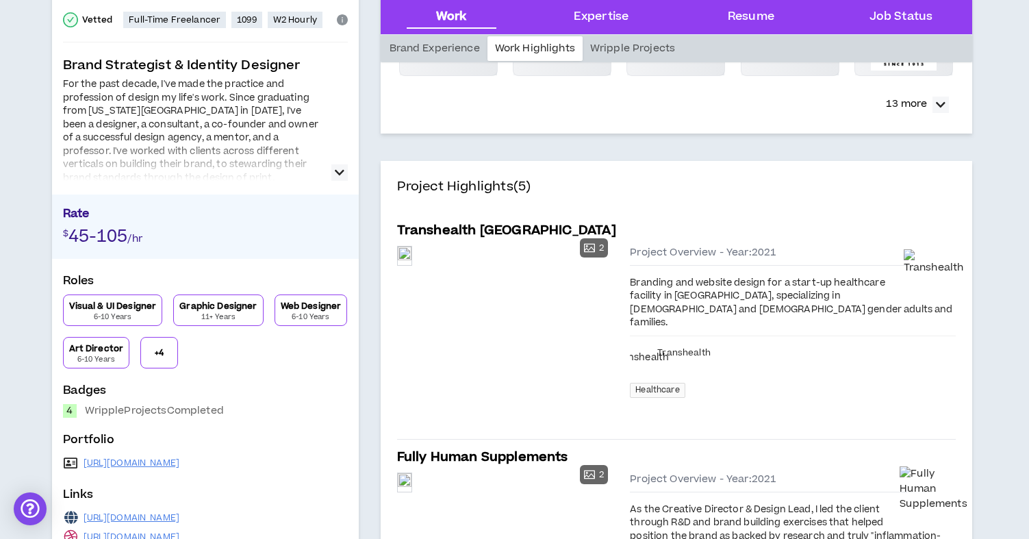
click at [101, 236] on span "45-105" at bounding box center [98, 237] width 60 height 24
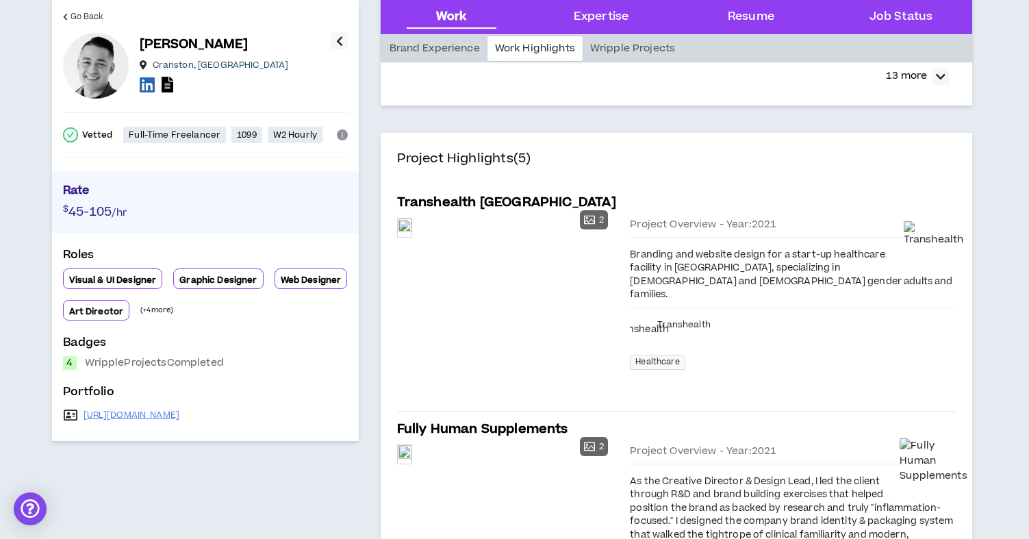
scroll to position [0, 0]
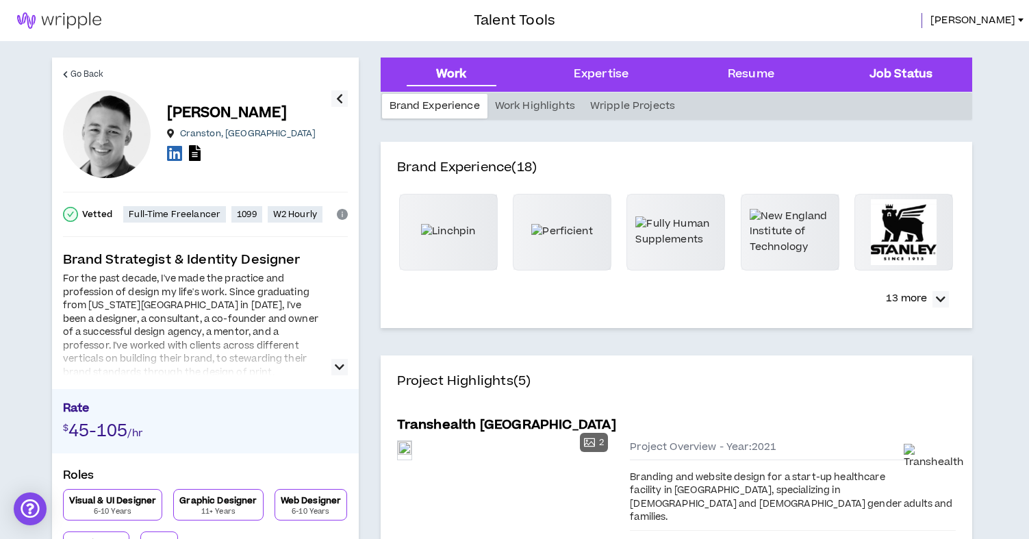
click at [918, 74] on Status "Job Status" at bounding box center [901, 75] width 63 height 18
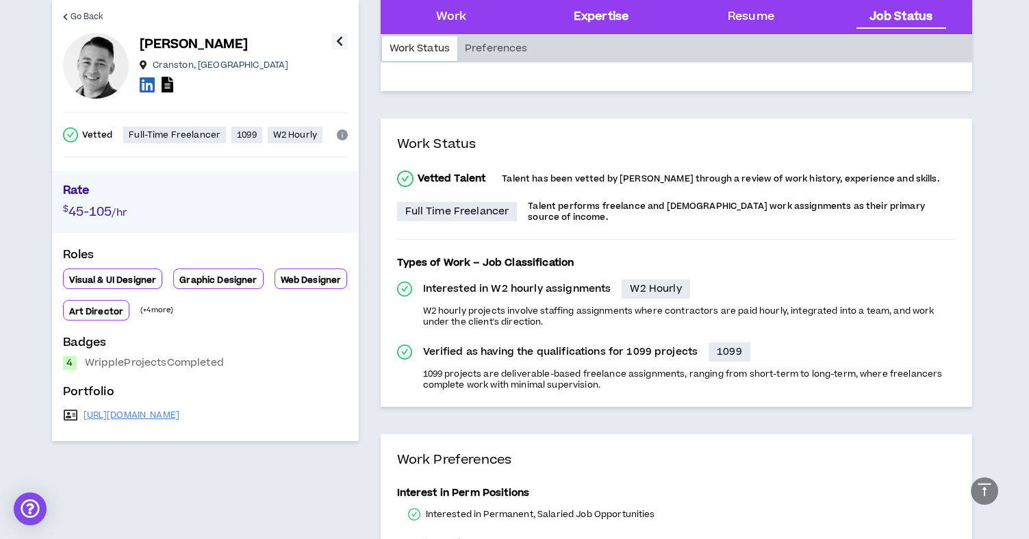
scroll to position [3595, 0]
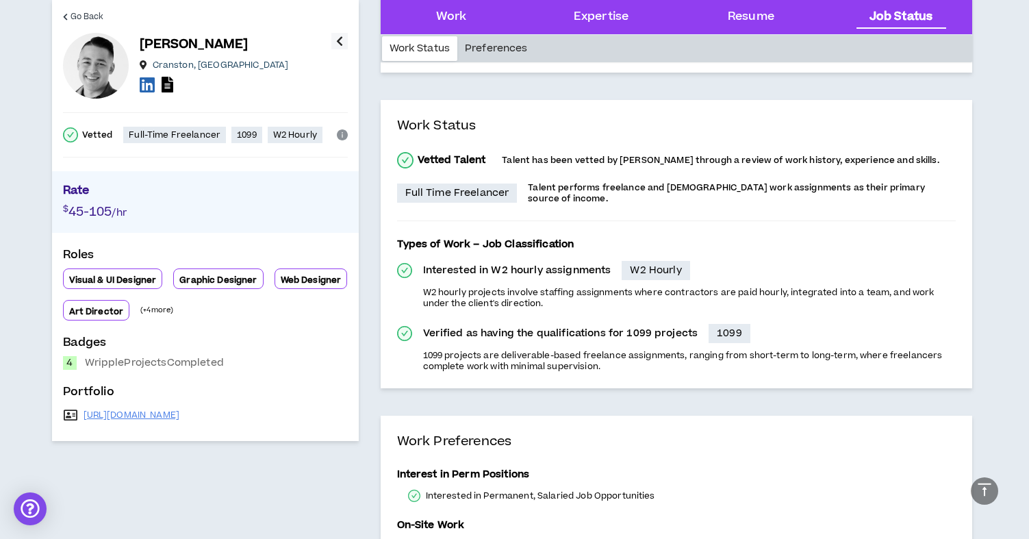
click at [505, 51] on div "Preferences" at bounding box center [496, 48] width 78 height 25
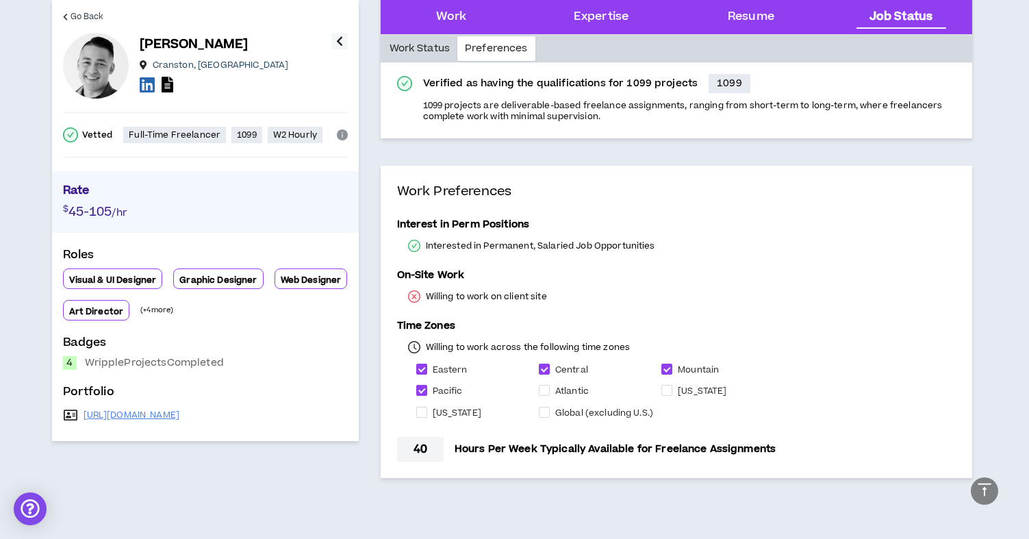
click at [422, 45] on div "Work Status" at bounding box center [420, 48] width 76 height 25
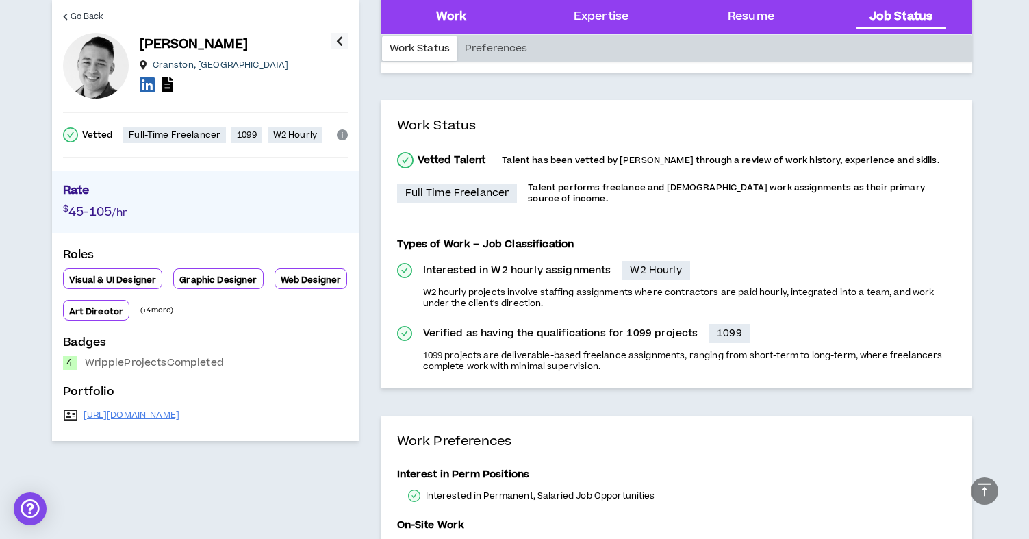
click at [464, 8] on div "Work" at bounding box center [452, 17] width 128 height 34
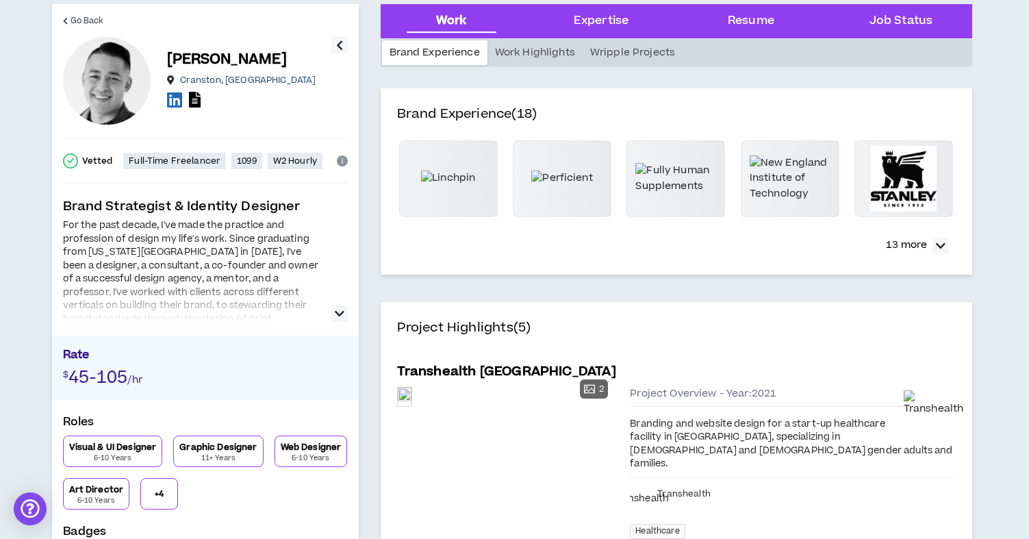
scroll to position [0, 0]
